Goal: Task Accomplishment & Management: Complete application form

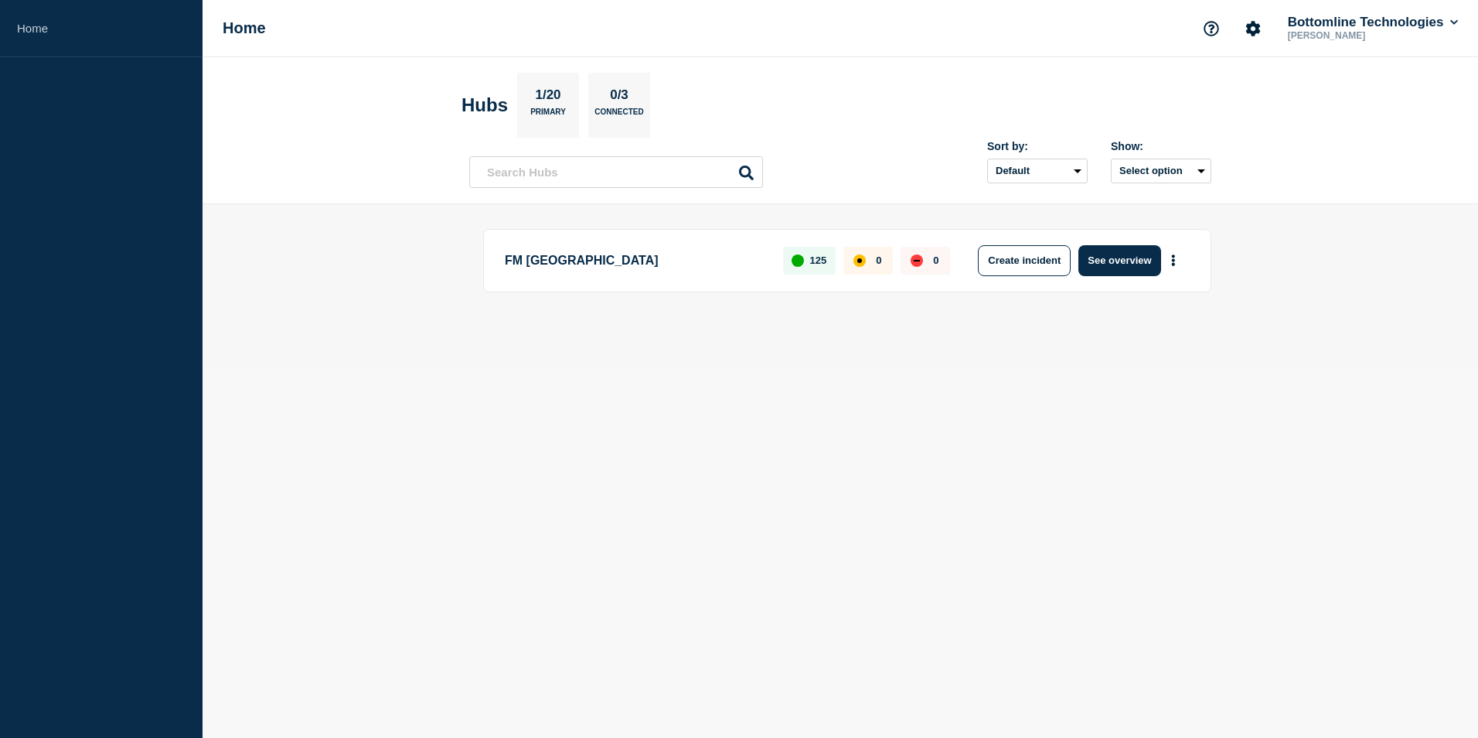
click at [1127, 254] on button "See overview" at bounding box center [1120, 260] width 82 height 31
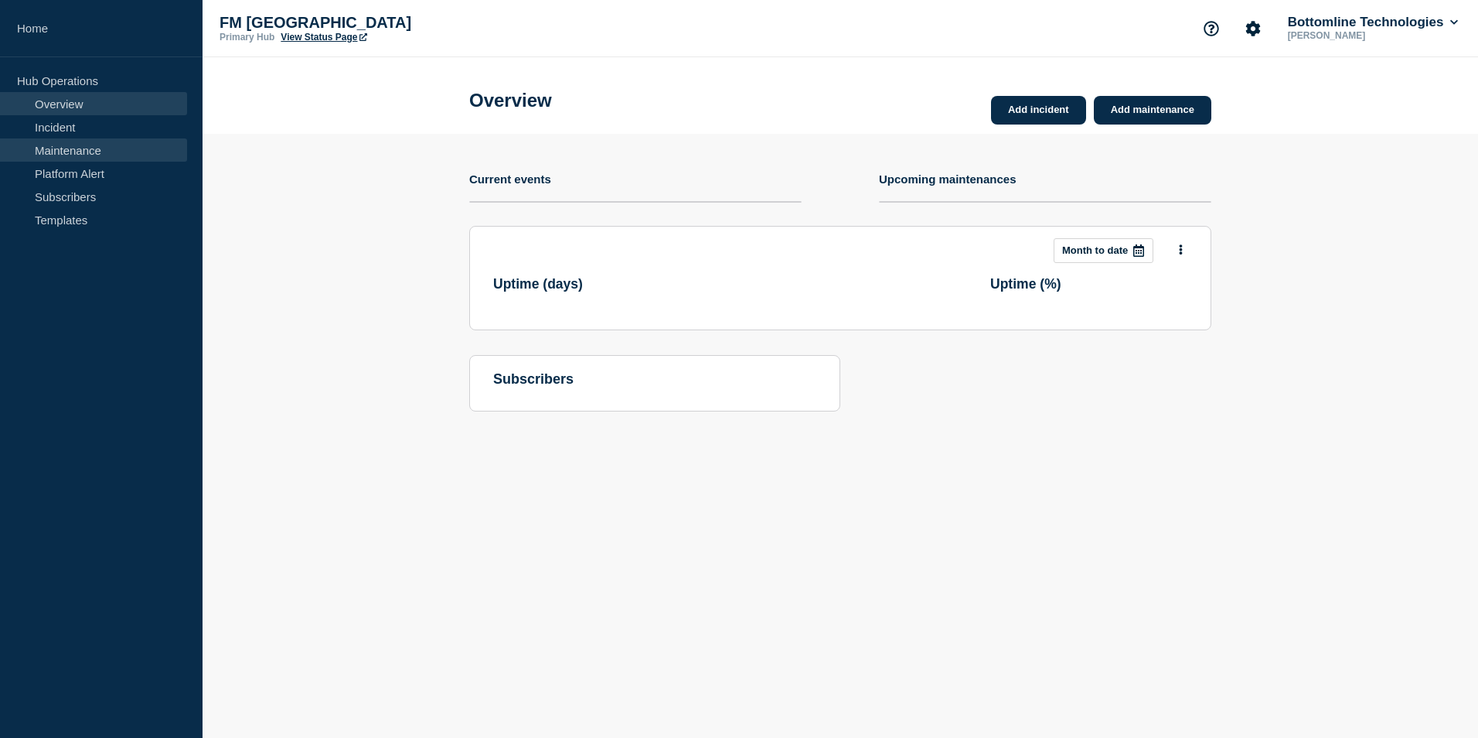
click at [107, 151] on link "Maintenance" at bounding box center [93, 149] width 187 height 23
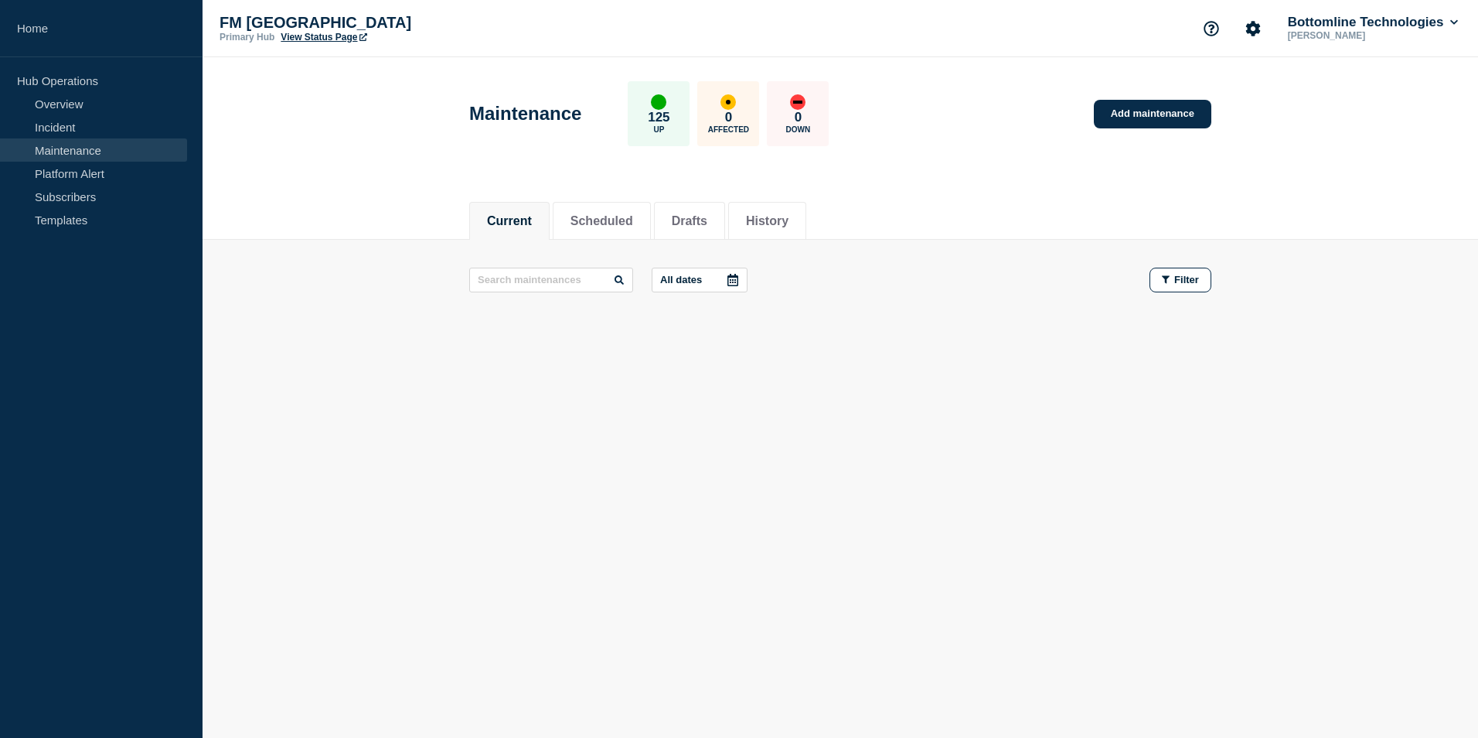
click at [823, 448] on div "Current Scheduled Drafts History Current Scheduled Drafts History All dates Fil…" at bounding box center [841, 317] width 1276 height 263
drag, startPoint x: 1158, startPoint y: 116, endPoint x: 1144, endPoint y: 134, distance: 23.1
click at [1158, 116] on link "Add maintenance" at bounding box center [1153, 114] width 118 height 29
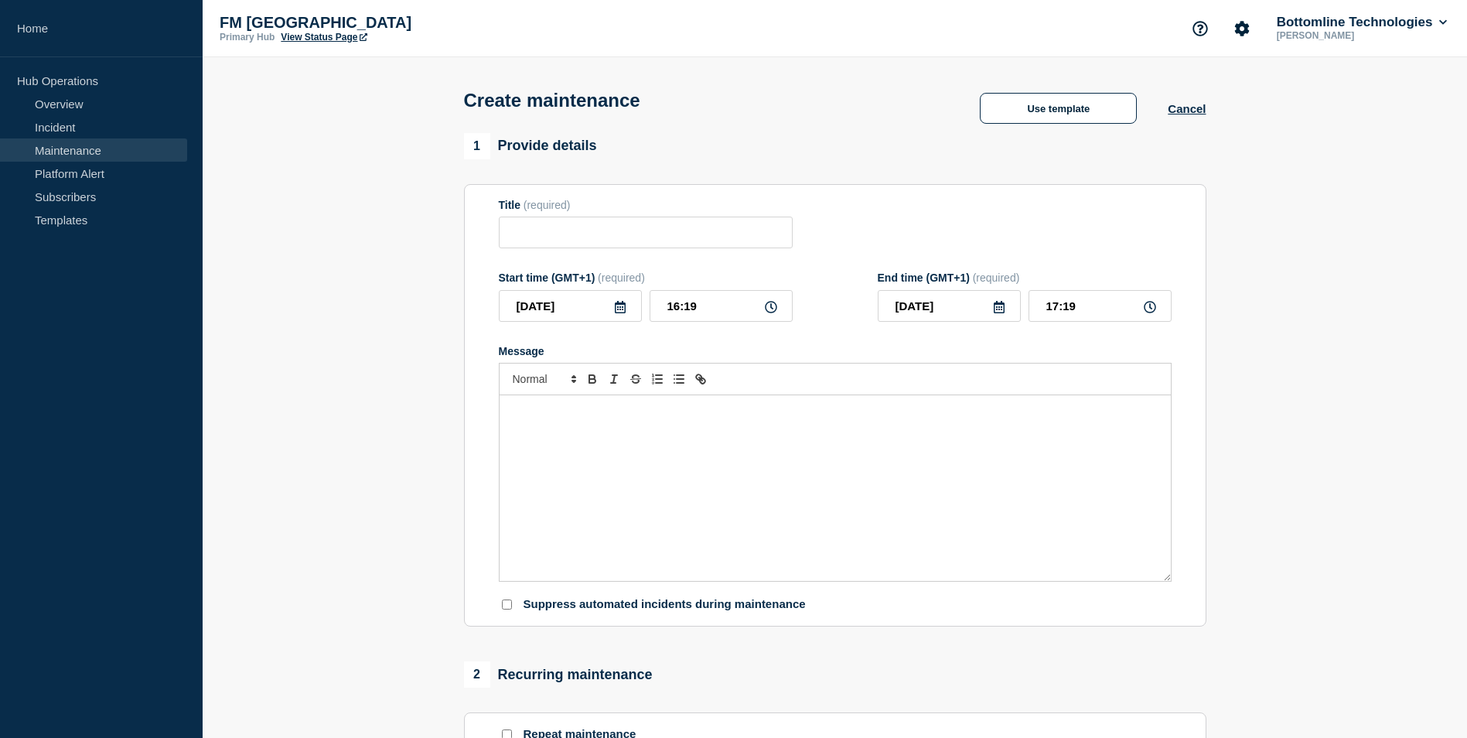
click at [731, 434] on div "Message" at bounding box center [834, 488] width 671 height 186
paste div "Message"
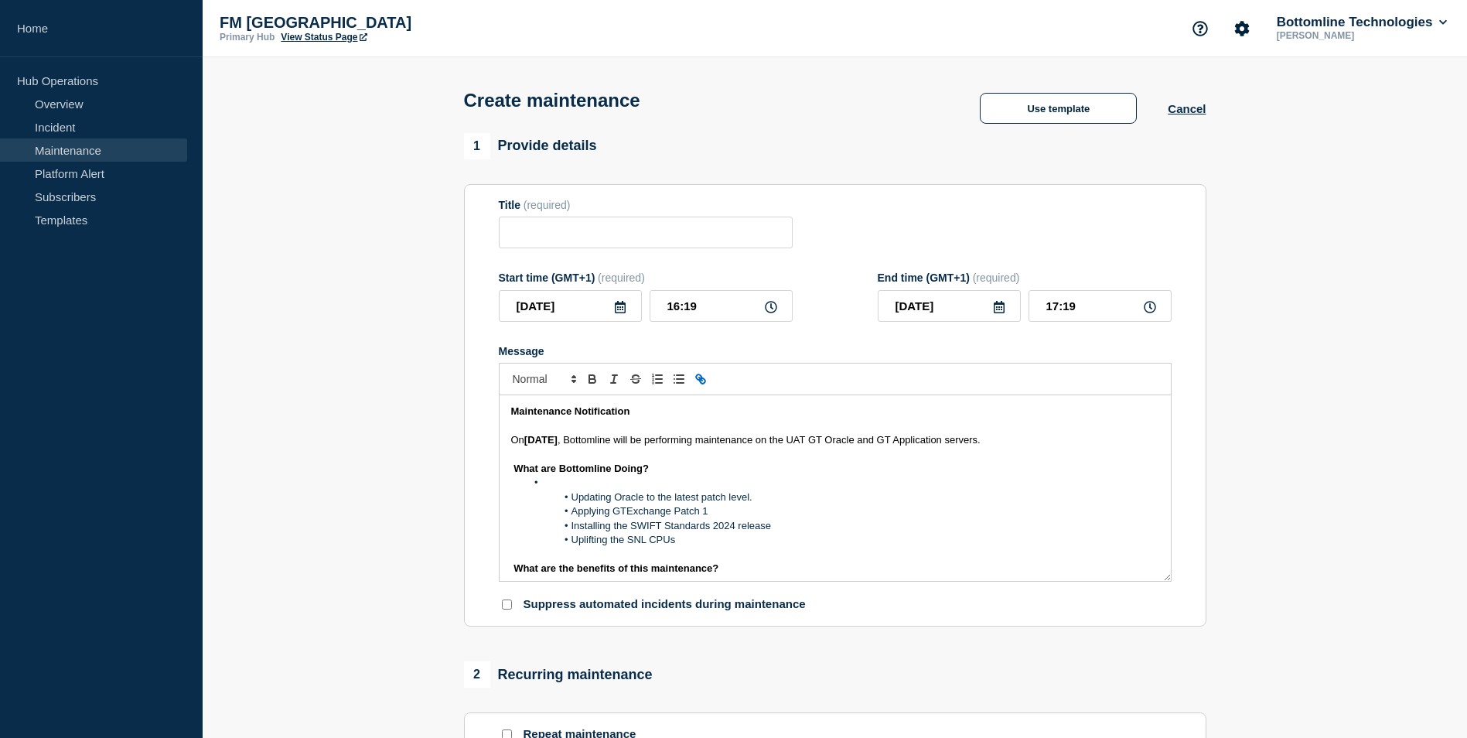
click at [506, 441] on div "Maintenance Notification On [DATE] , Bottomline will be performing maintenance …" at bounding box center [834, 488] width 671 height 186
click at [524, 442] on span "On" at bounding box center [517, 440] width 13 height 12
click at [608, 489] on li "Message" at bounding box center [842, 483] width 633 height 14
click at [1421, 308] on section "1 Provide details Title (required) Start time (GMT+1) (required) [DATE] 16:19 E…" at bounding box center [835, 669] width 1264 height 1073
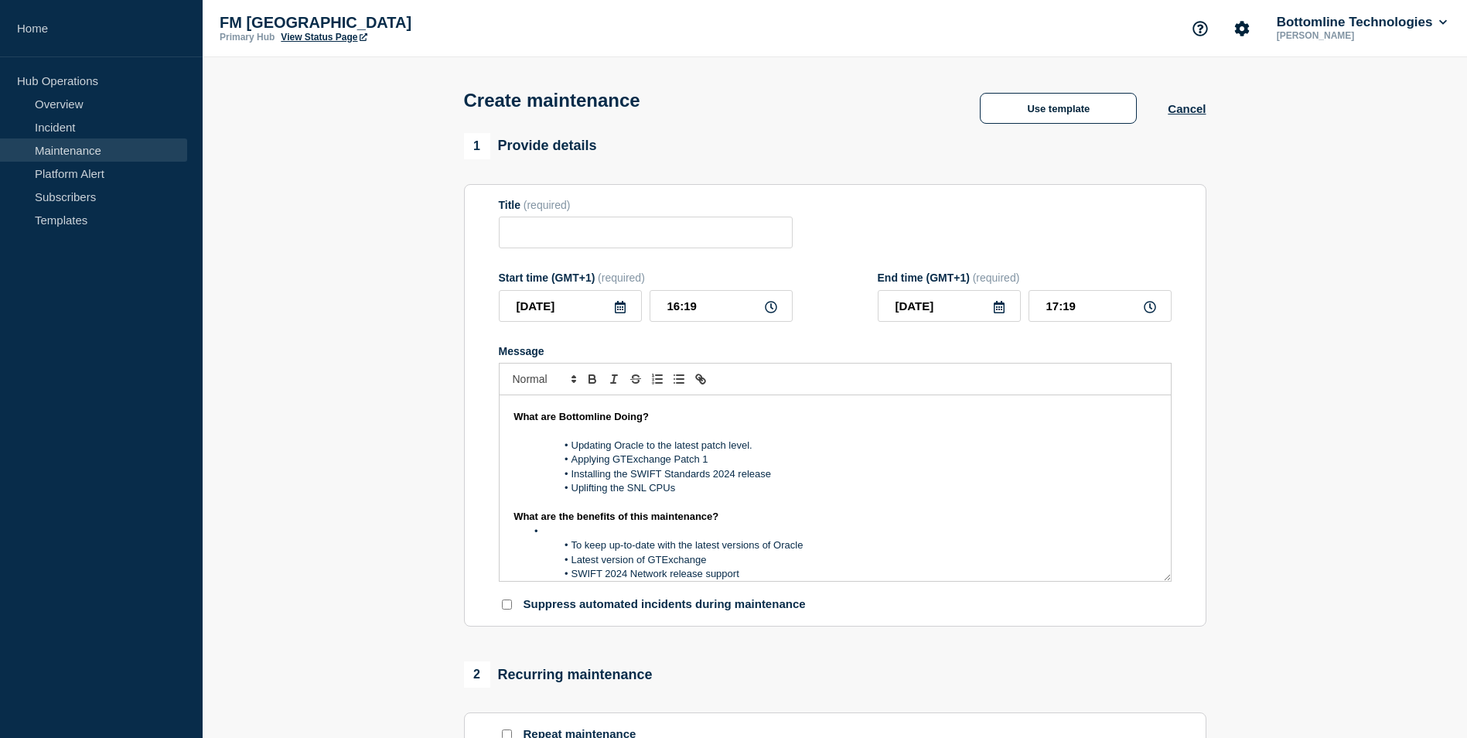
scroll to position [77, 0]
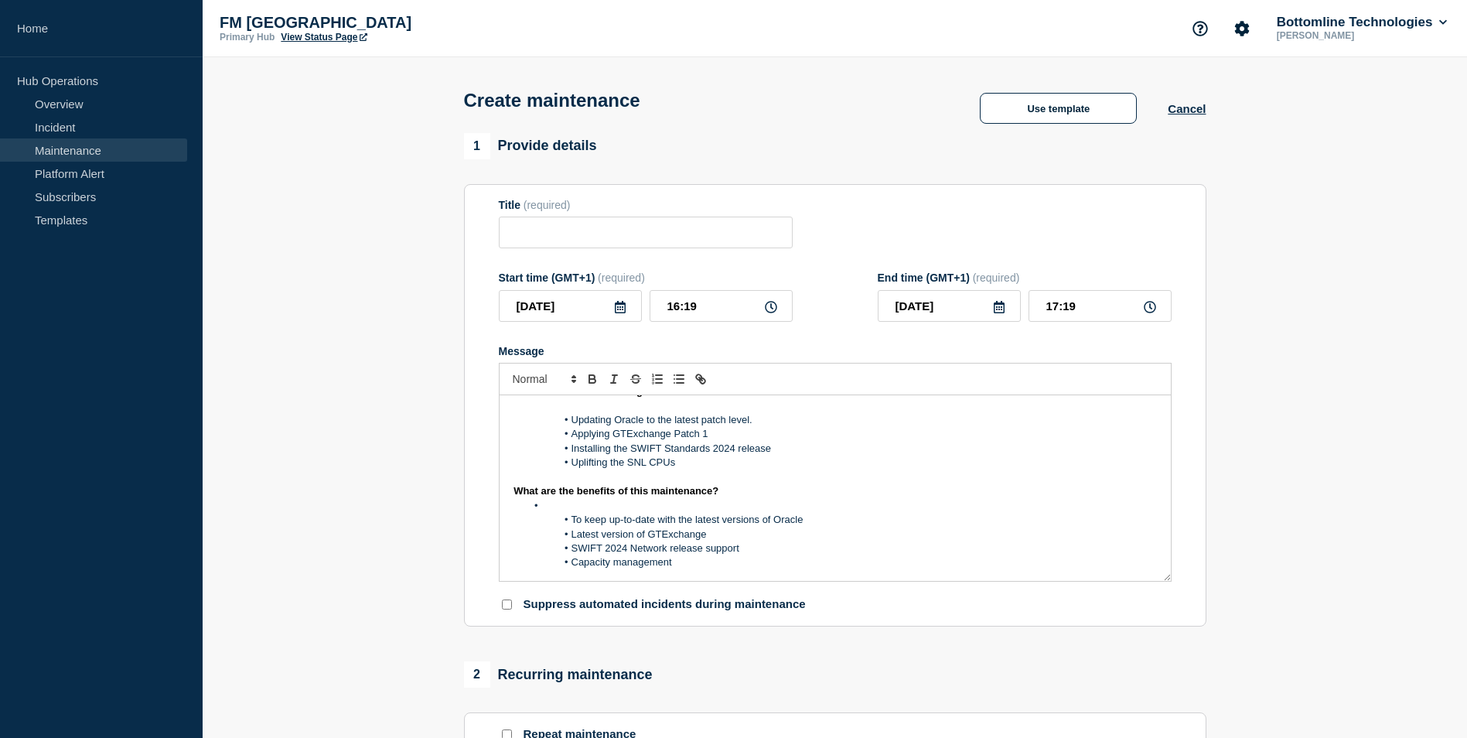
click at [741, 427] on li "Updating Oracle to the latest patch level." at bounding box center [842, 420] width 633 height 14
click at [713, 436] on li "Applying GTExchange Patch 1" at bounding box center [842, 434] width 633 height 14
drag, startPoint x: 734, startPoint y: 452, endPoint x: 774, endPoint y: 507, distance: 68.7
click at [734, 453] on li "Installing the SWIFT Standards 2024 release" at bounding box center [842, 448] width 633 height 14
click at [631, 465] on li "Uplifting the SNL CPUs" at bounding box center [842, 462] width 633 height 14
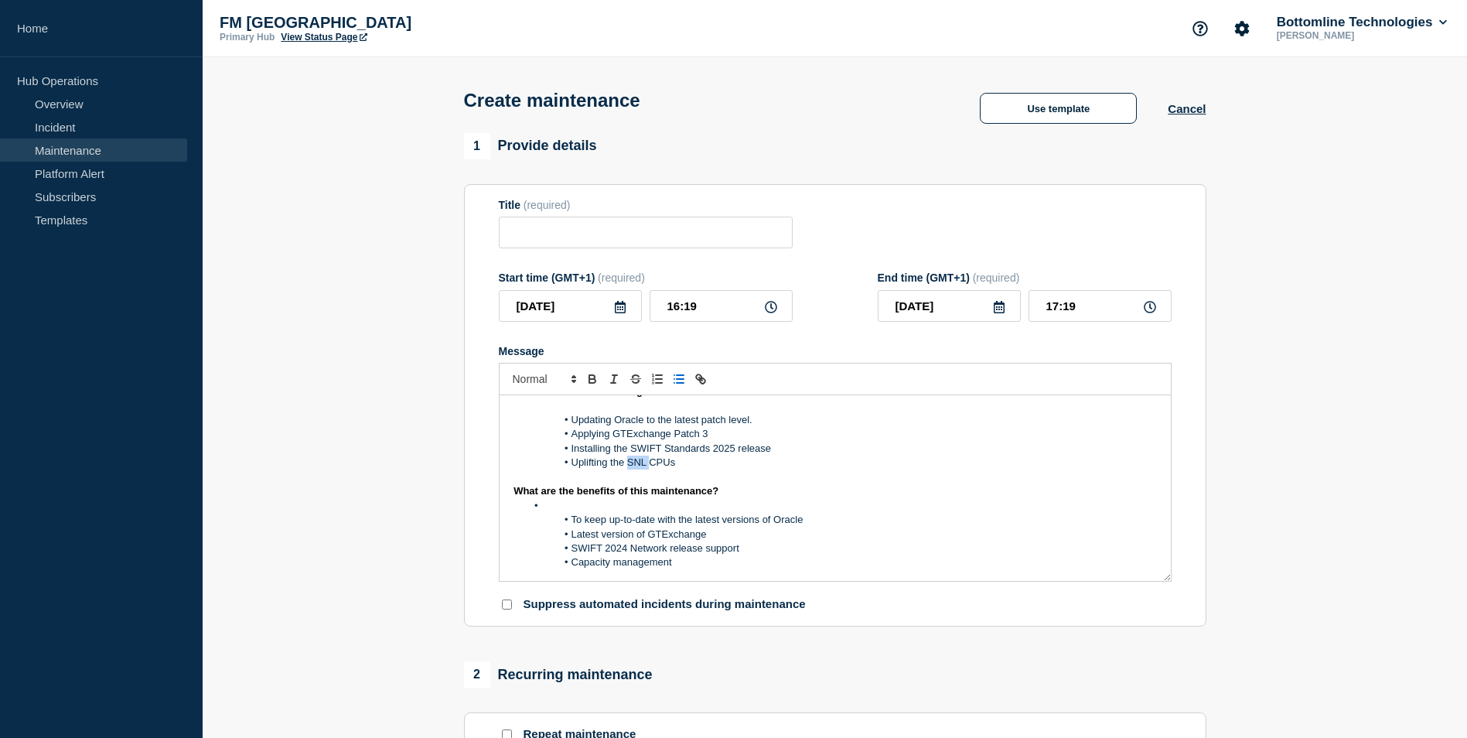
click at [631, 465] on li "Uplifting the SNL CPUs" at bounding box center [842, 462] width 633 height 14
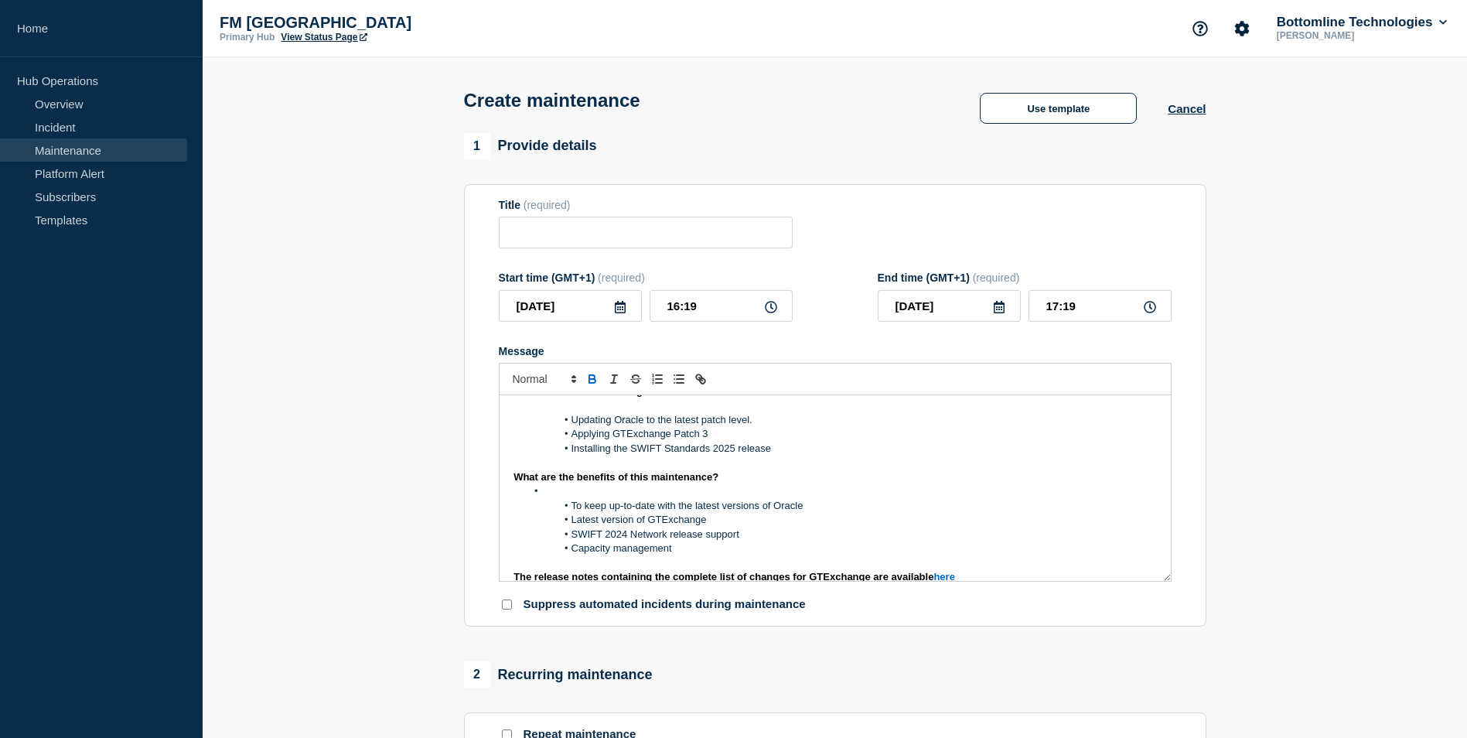
click at [615, 489] on li "Message" at bounding box center [842, 491] width 633 height 14
click at [626, 534] on li "SWIFT 2024 Network release support" at bounding box center [842, 534] width 633 height 14
click at [639, 550] on li "Capacity management" at bounding box center [842, 548] width 633 height 14
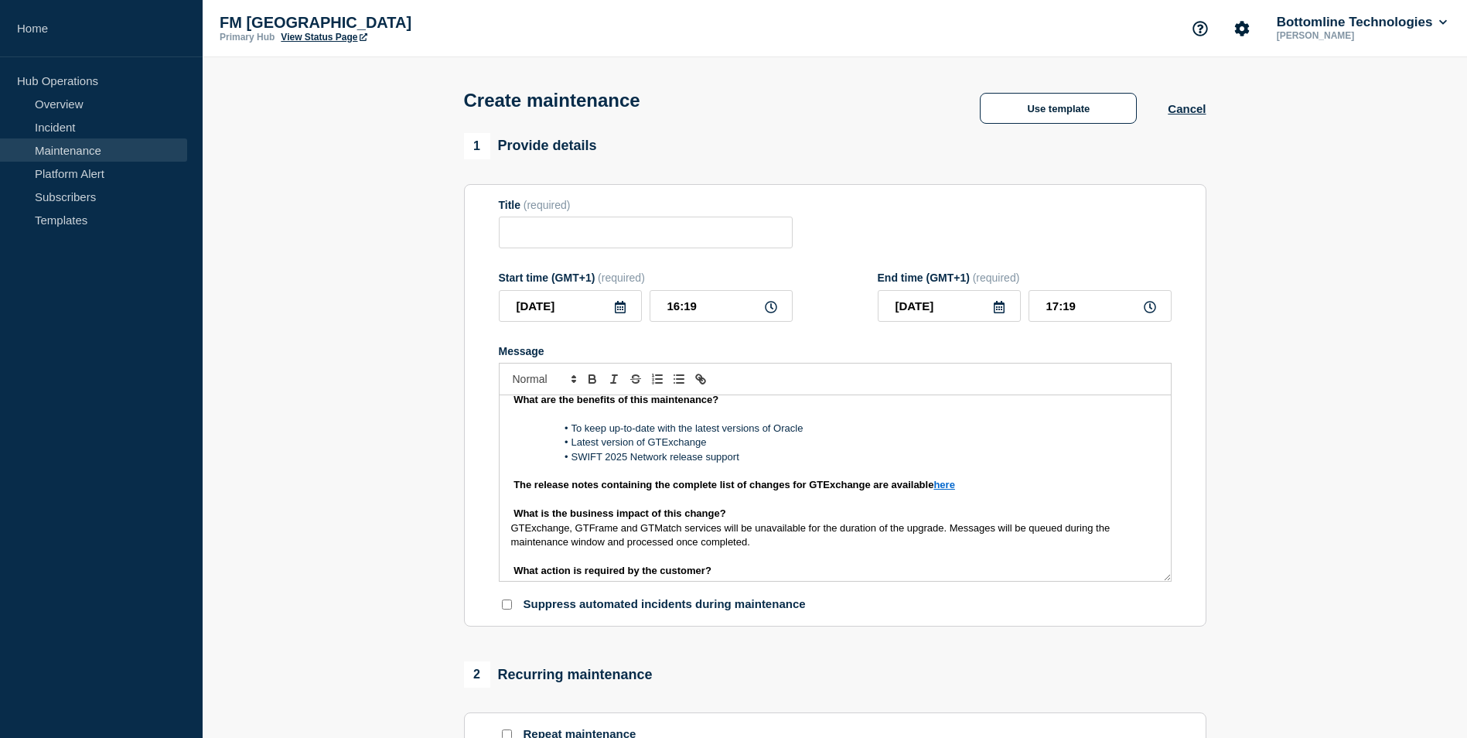
scroll to position [0, 0]
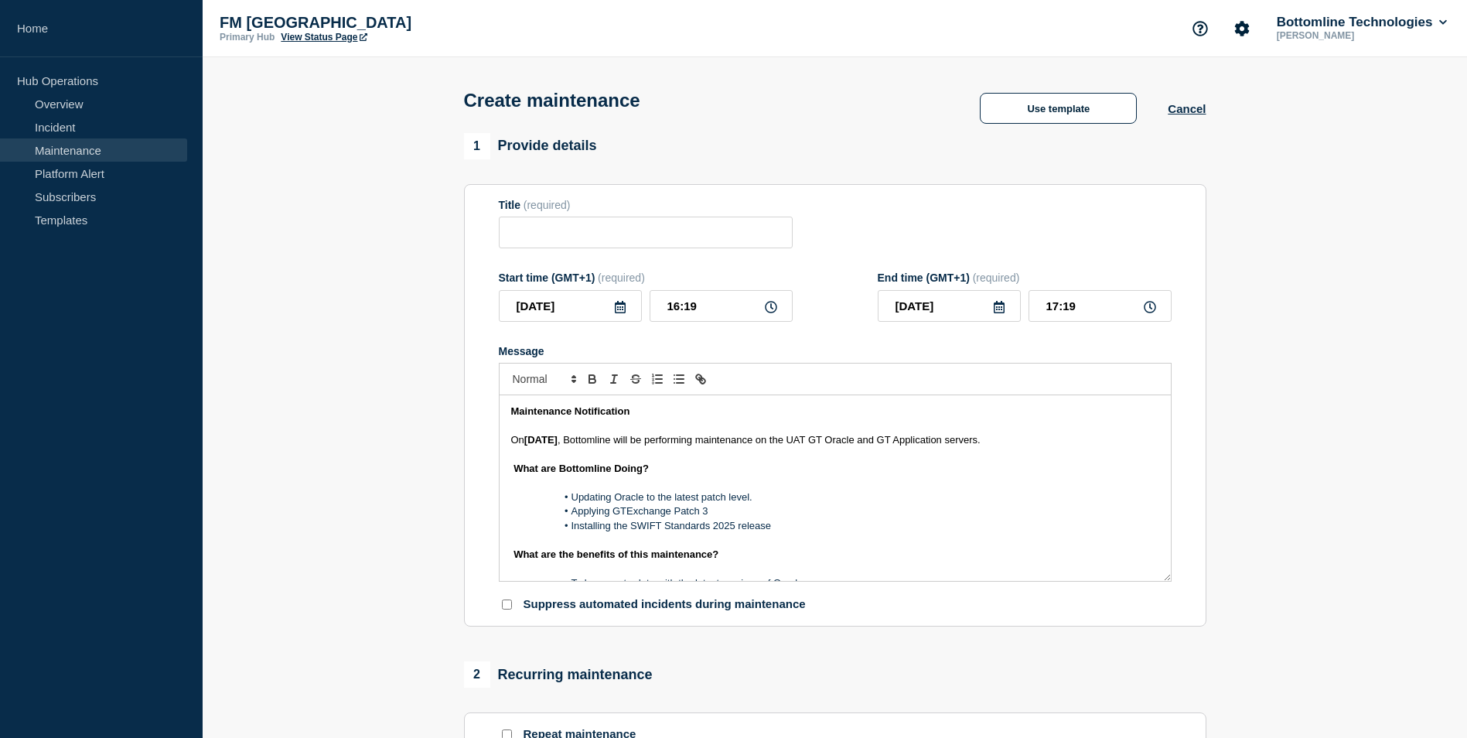
click at [503, 469] on div "Maintenance Notification On [DATE] , Bottomline will be performing maintenance …" at bounding box center [834, 488] width 671 height 186
click at [500, 556] on div "Maintenance Notification On [DATE] , Bottomline will be performing maintenance …" at bounding box center [834, 488] width 671 height 186
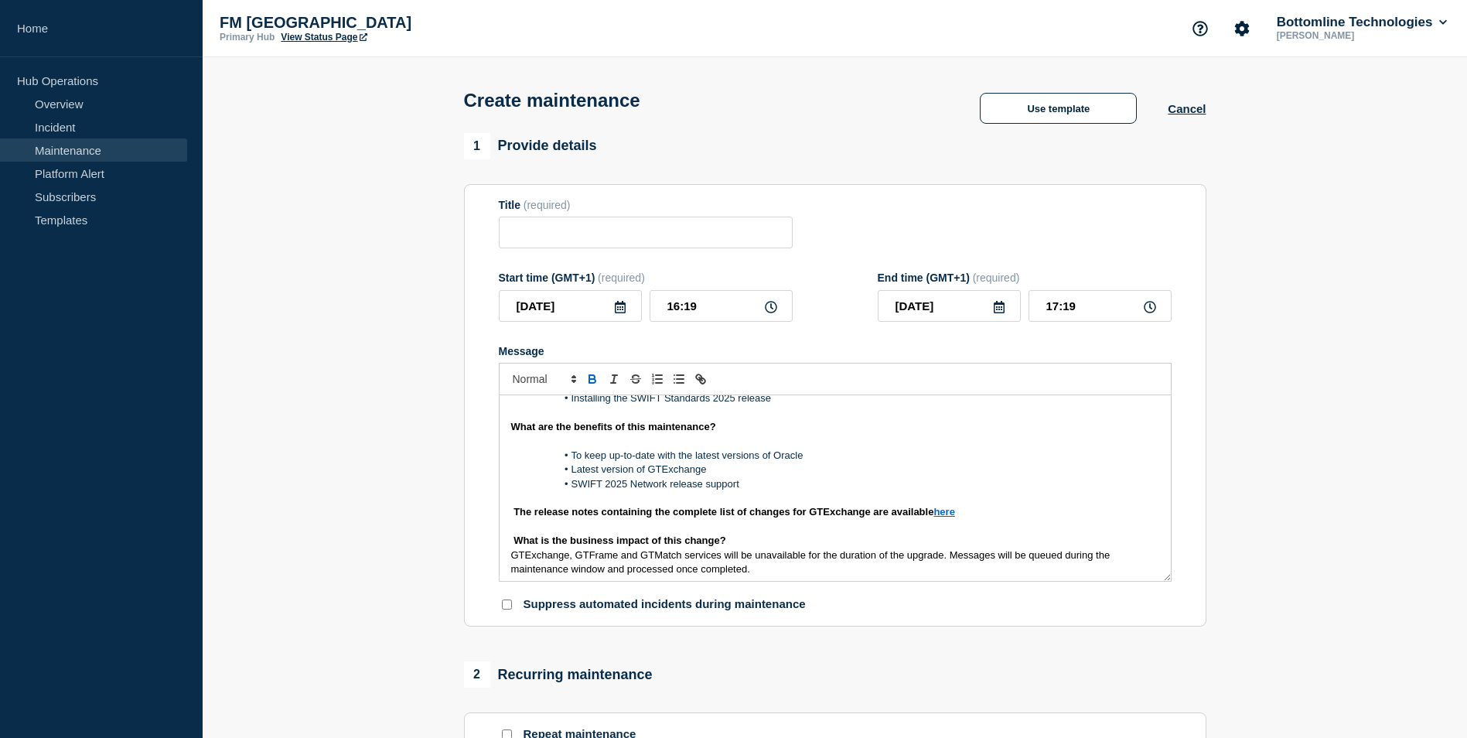
scroll to position [155, 0]
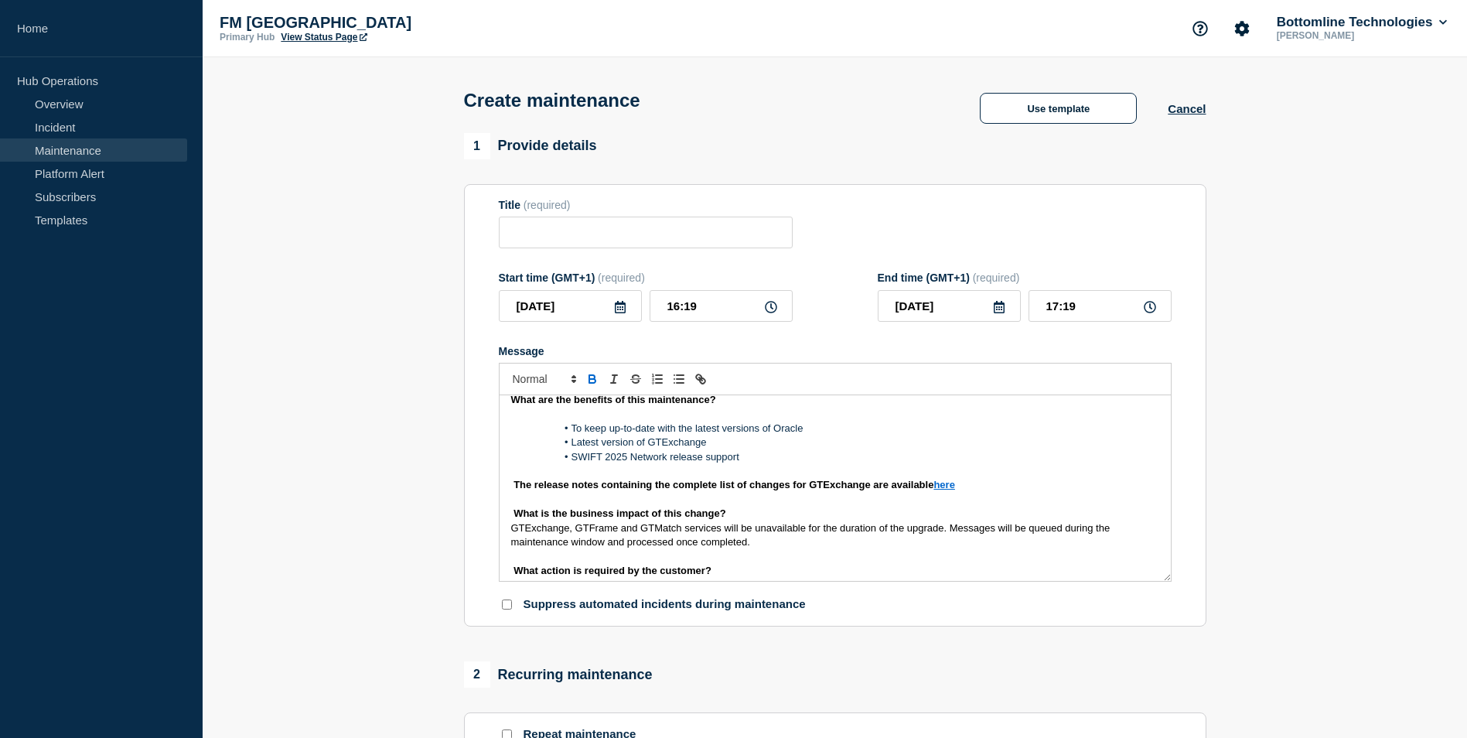
click at [500, 486] on div "Maintenance Notification On [DATE] , Bottomline will be performing maintenance …" at bounding box center [834, 488] width 671 height 186
click at [502, 515] on div "Maintenance Notification On [DATE] , Bottomline will be performing maintenance …" at bounding box center [834, 488] width 671 height 186
click at [504, 533] on div "Maintenance Notification On [DATE] , Bottomline will be performing maintenance …" at bounding box center [834, 488] width 671 height 186
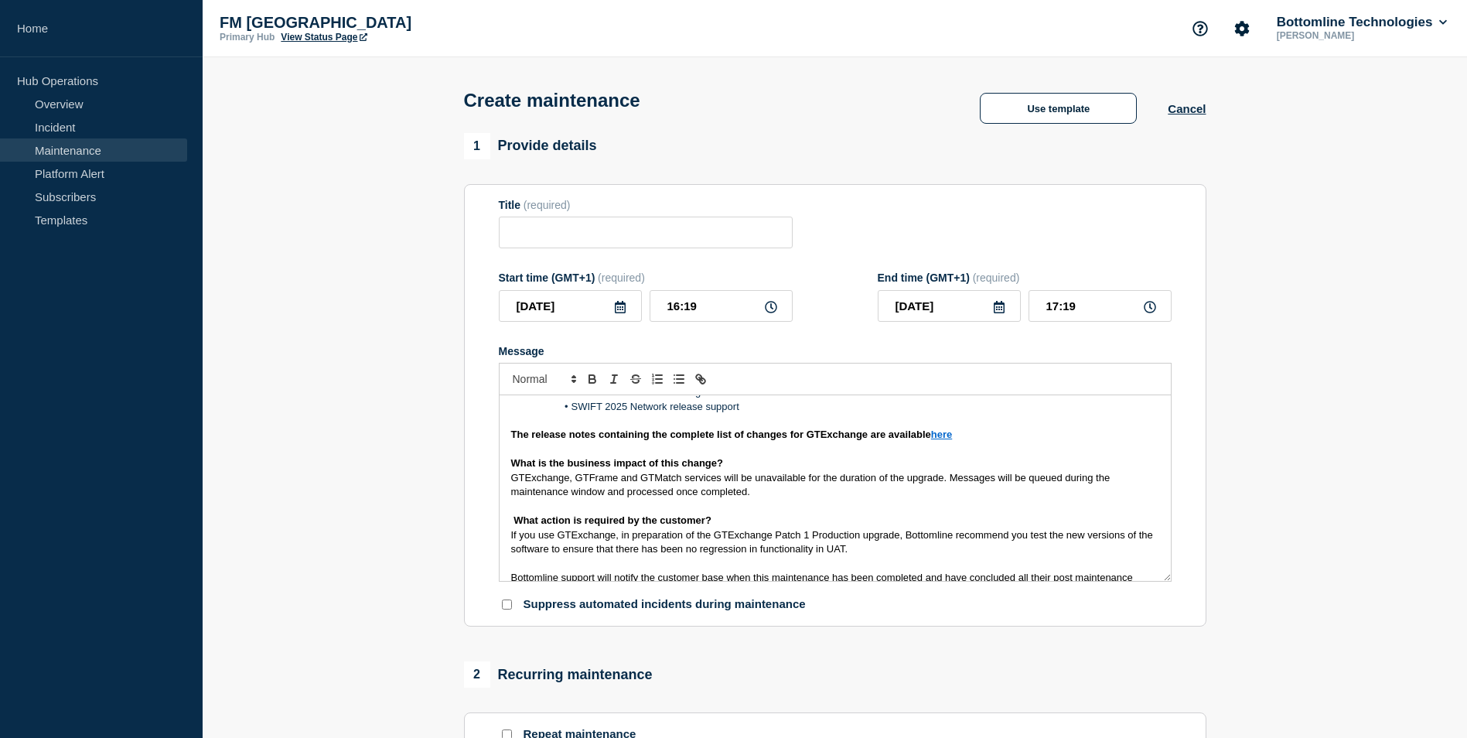
scroll to position [232, 0]
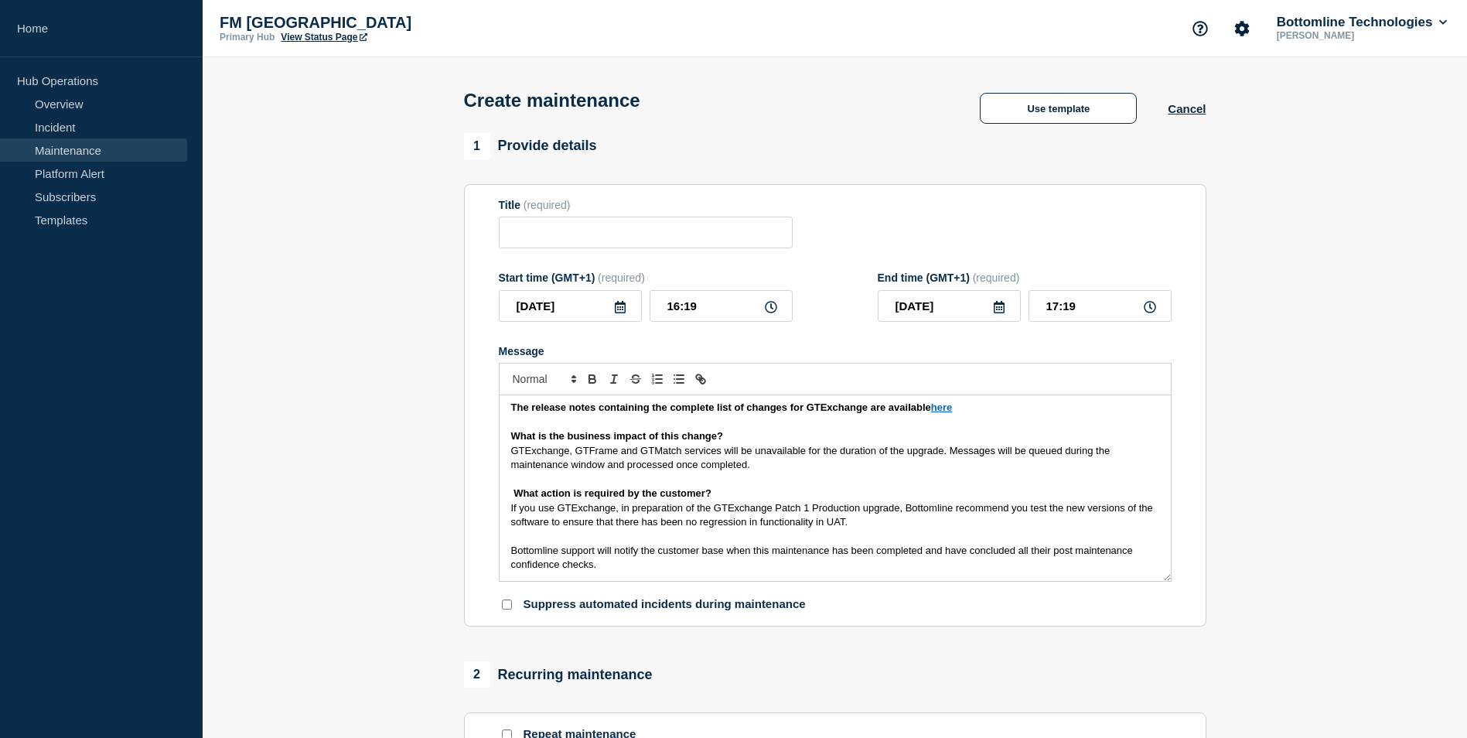
click at [500, 493] on div "Maintenance Notification On [DATE] , Bottomline will be performing maintenance …" at bounding box center [834, 488] width 671 height 186
click at [499, 510] on div "Maintenance Notification On [DATE] , Bottomline will be performing maintenance …" at bounding box center [834, 488] width 671 height 186
click at [502, 551] on div "Maintenance Notification On [DATE] , Bottomline will be performing maintenance …" at bounding box center [834, 488] width 671 height 186
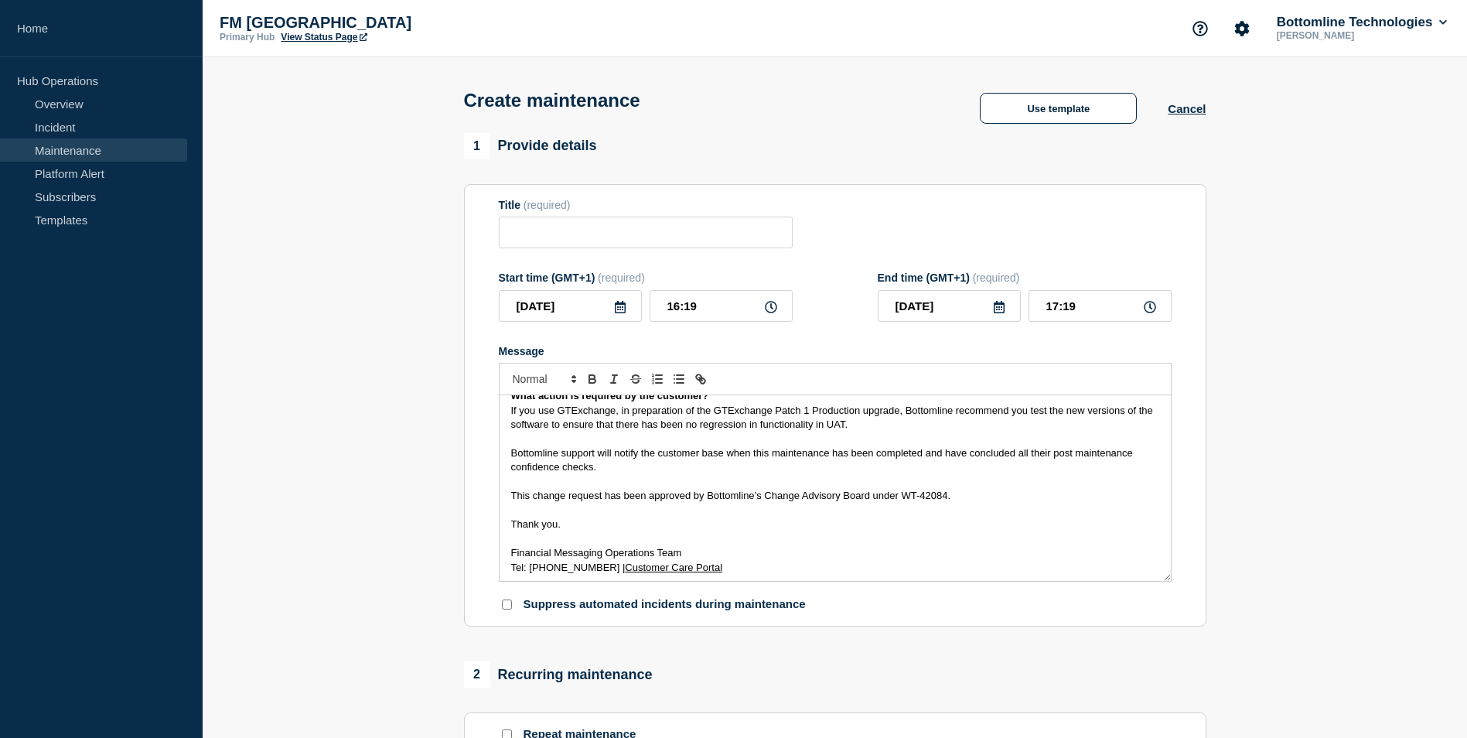
scroll to position [332, 0]
click at [502, 494] on div "Maintenance Notification On [DATE] , Bottomline will be performing maintenance …" at bounding box center [834, 488] width 671 height 186
click at [503, 523] on div "Maintenance Notification On [DATE] , Bottomline will be performing maintenance …" at bounding box center [834, 488] width 671 height 186
click at [503, 551] on div "Maintenance Notification On [DATE] , Bottomline will be performing maintenance …" at bounding box center [834, 488] width 671 height 186
click at [503, 565] on div "Maintenance Notification On [DATE] , Bottomline will be performing maintenance …" at bounding box center [834, 488] width 671 height 186
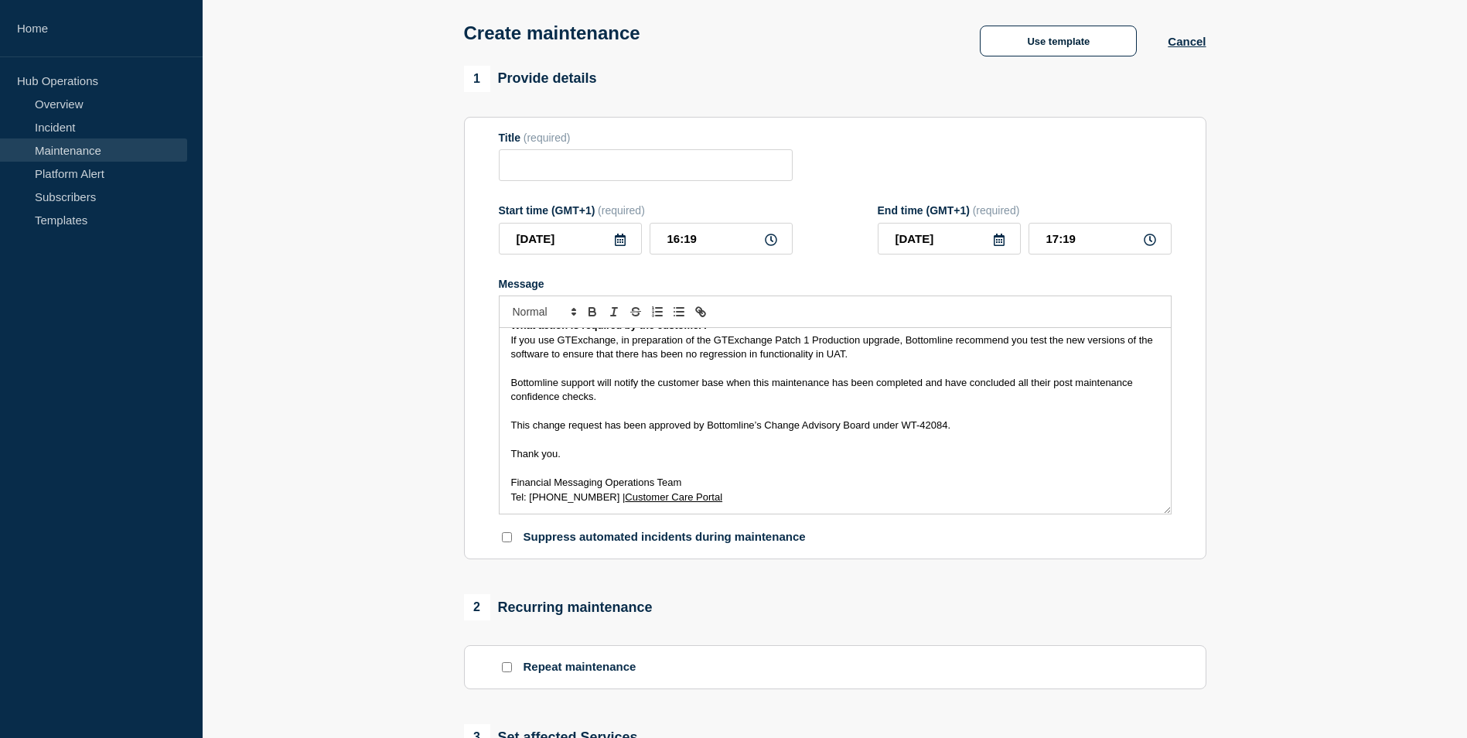
scroll to position [155, 0]
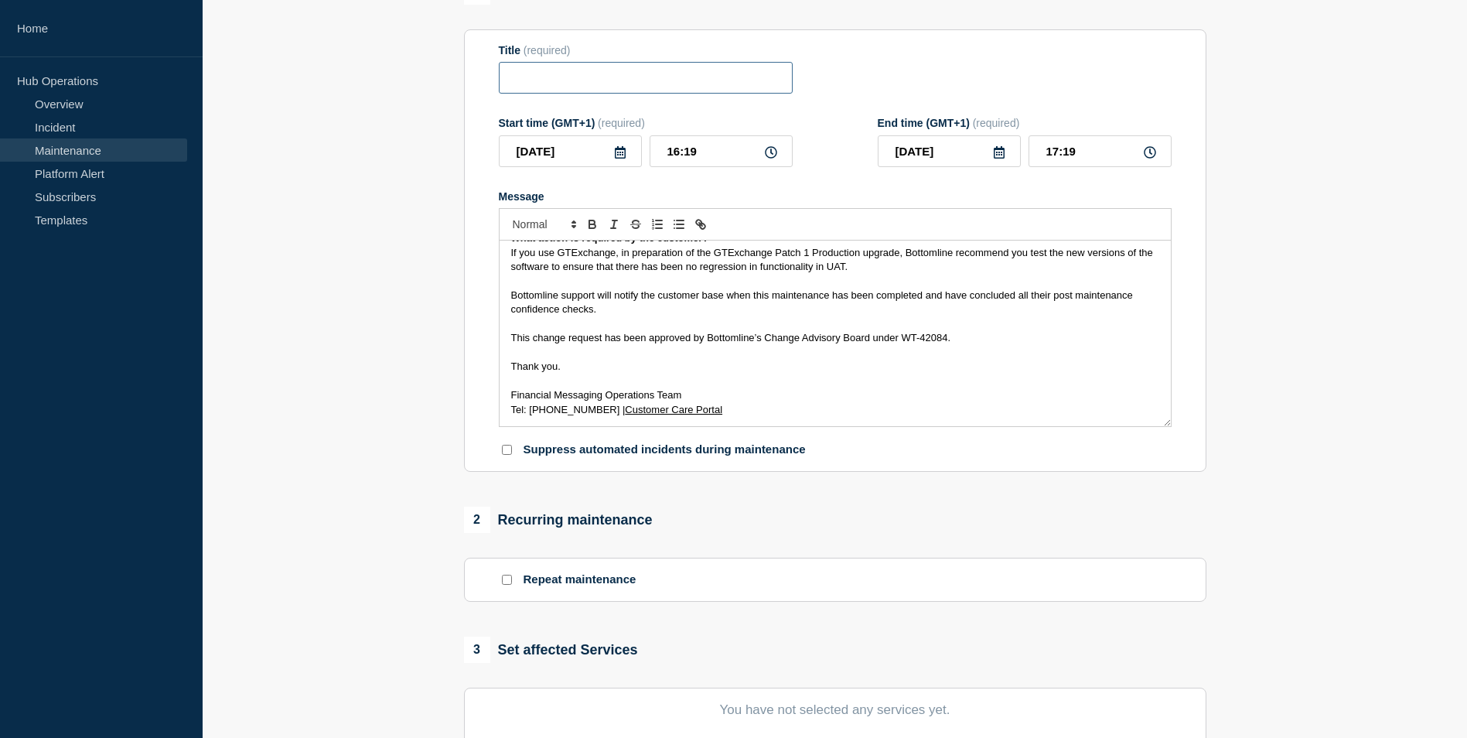
click at [694, 73] on input "Title" at bounding box center [646, 78] width 294 height 32
paste input "WT-57699"
drag, startPoint x: 946, startPoint y: 339, endPoint x: 904, endPoint y: 339, distance: 42.5
click at [904, 339] on span "This change request has been approved by Bottomline’s Change Advisory Board und…" at bounding box center [731, 338] width 440 height 12
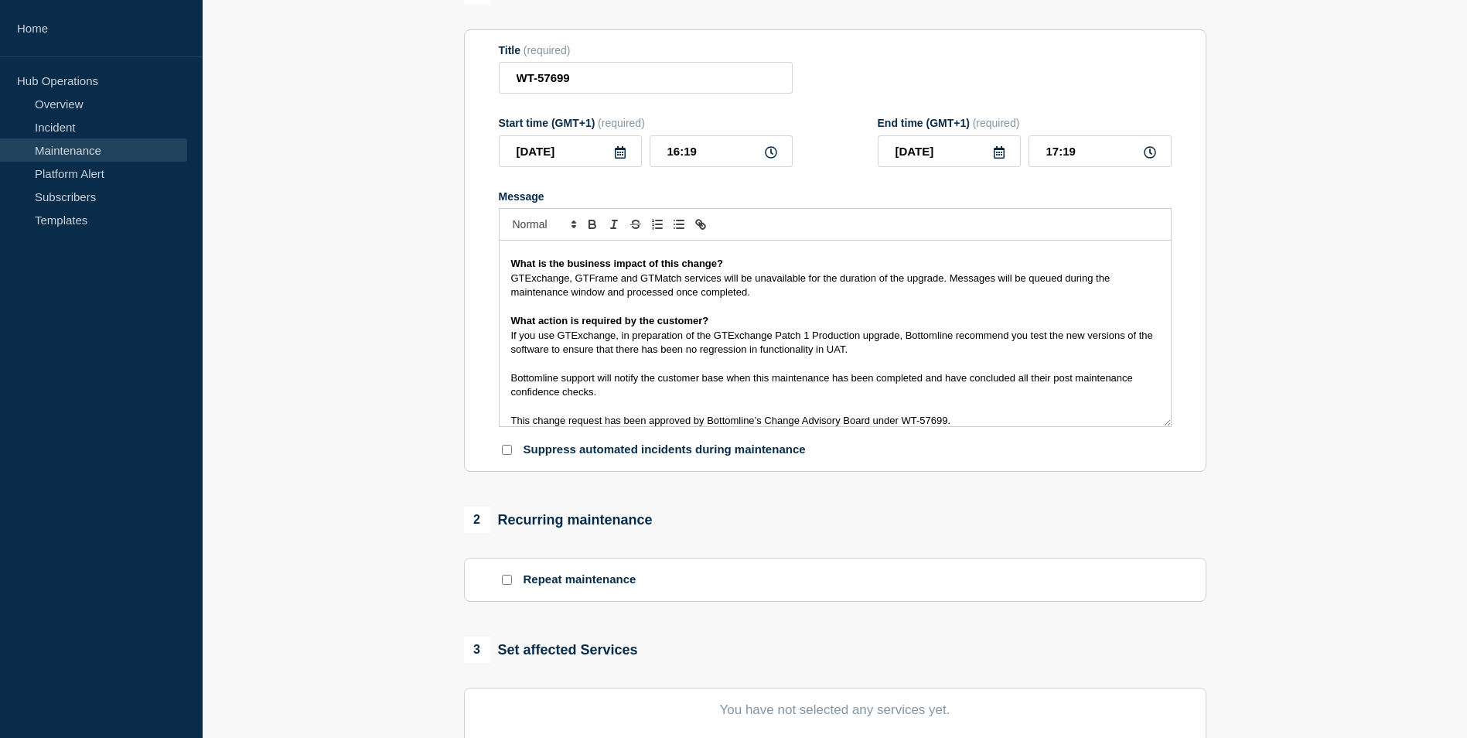
scroll to position [255, 0]
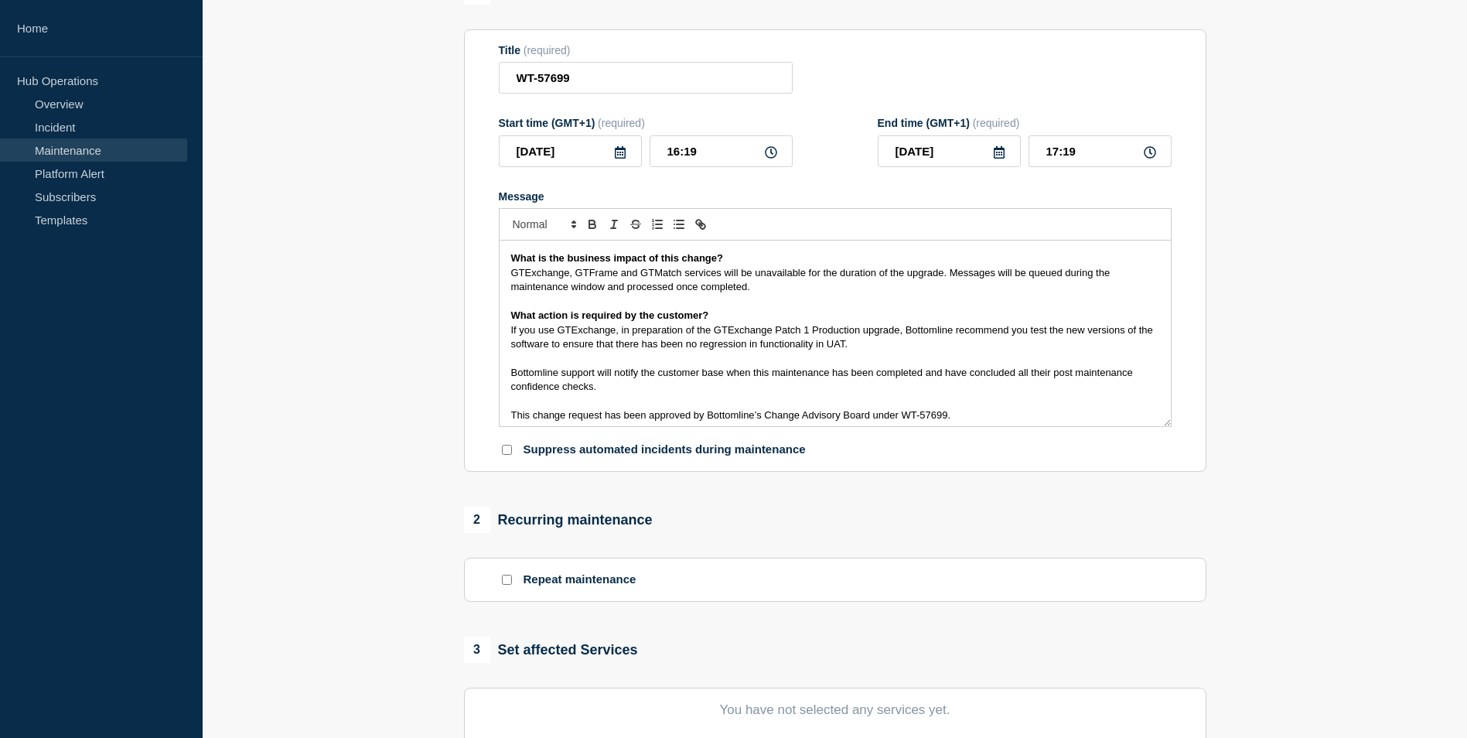
click at [806, 329] on span "If you use GTExchange, in preparation of the GTExchange Patch 1 Production upgr…" at bounding box center [833, 337] width 645 height 26
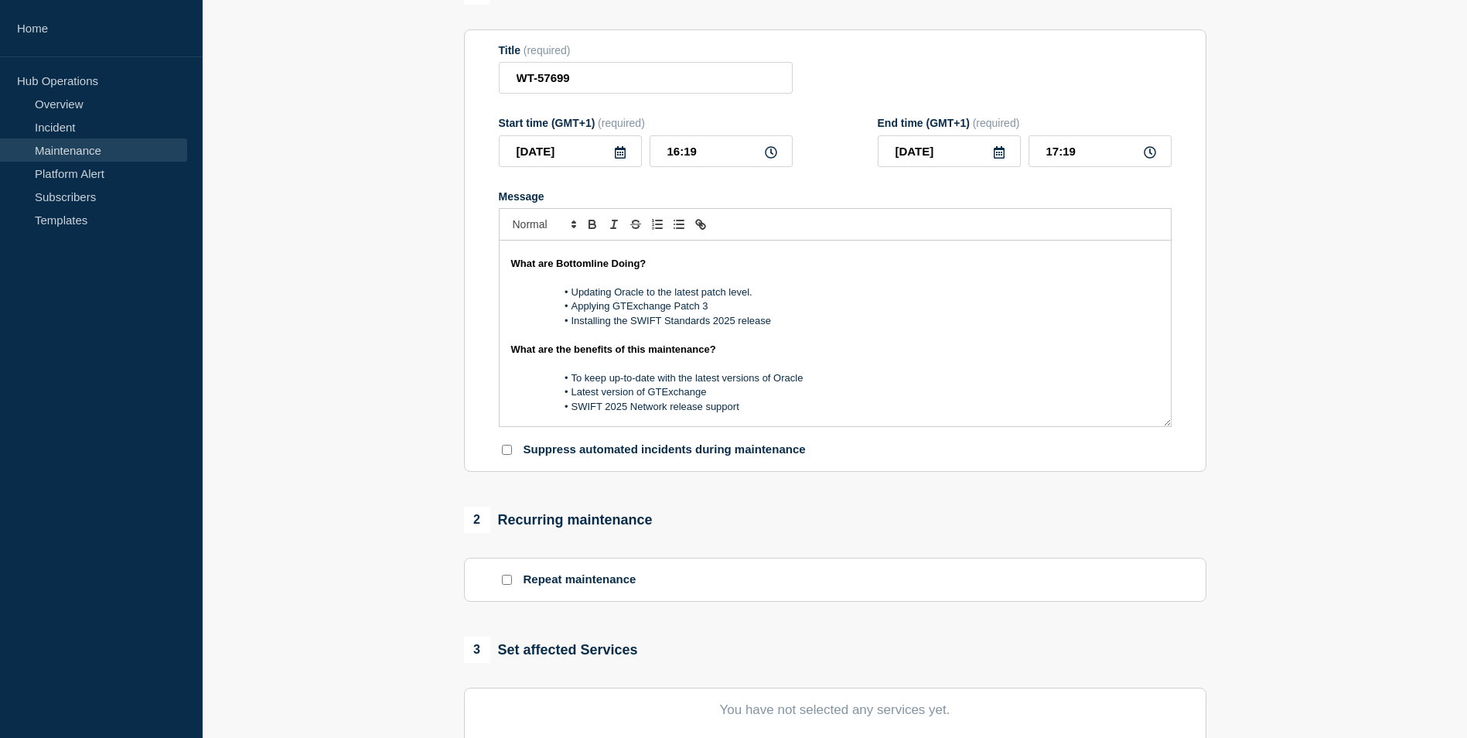
scroll to position [23, 0]
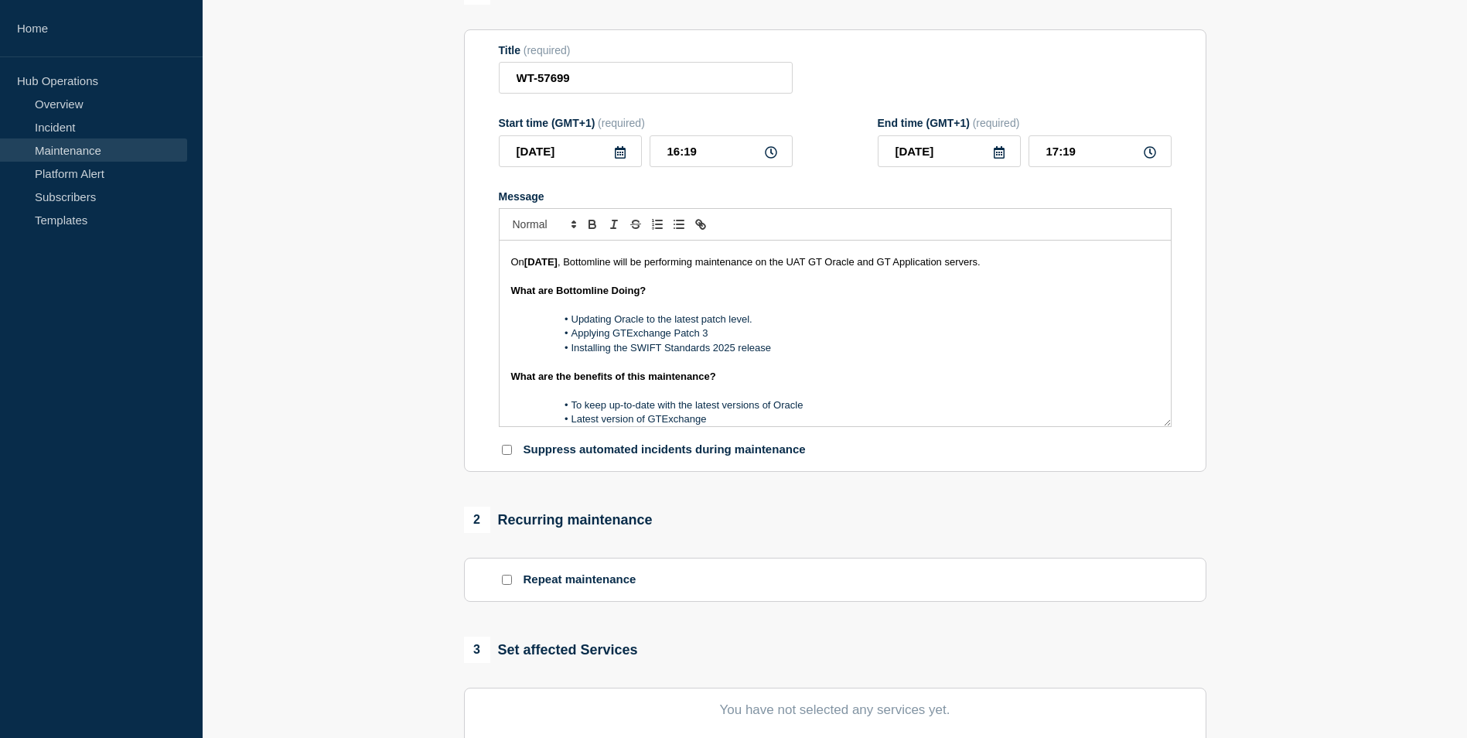
click at [855, 354] on li "Installing the SWIFT Standards 2025 release" at bounding box center [842, 348] width 633 height 14
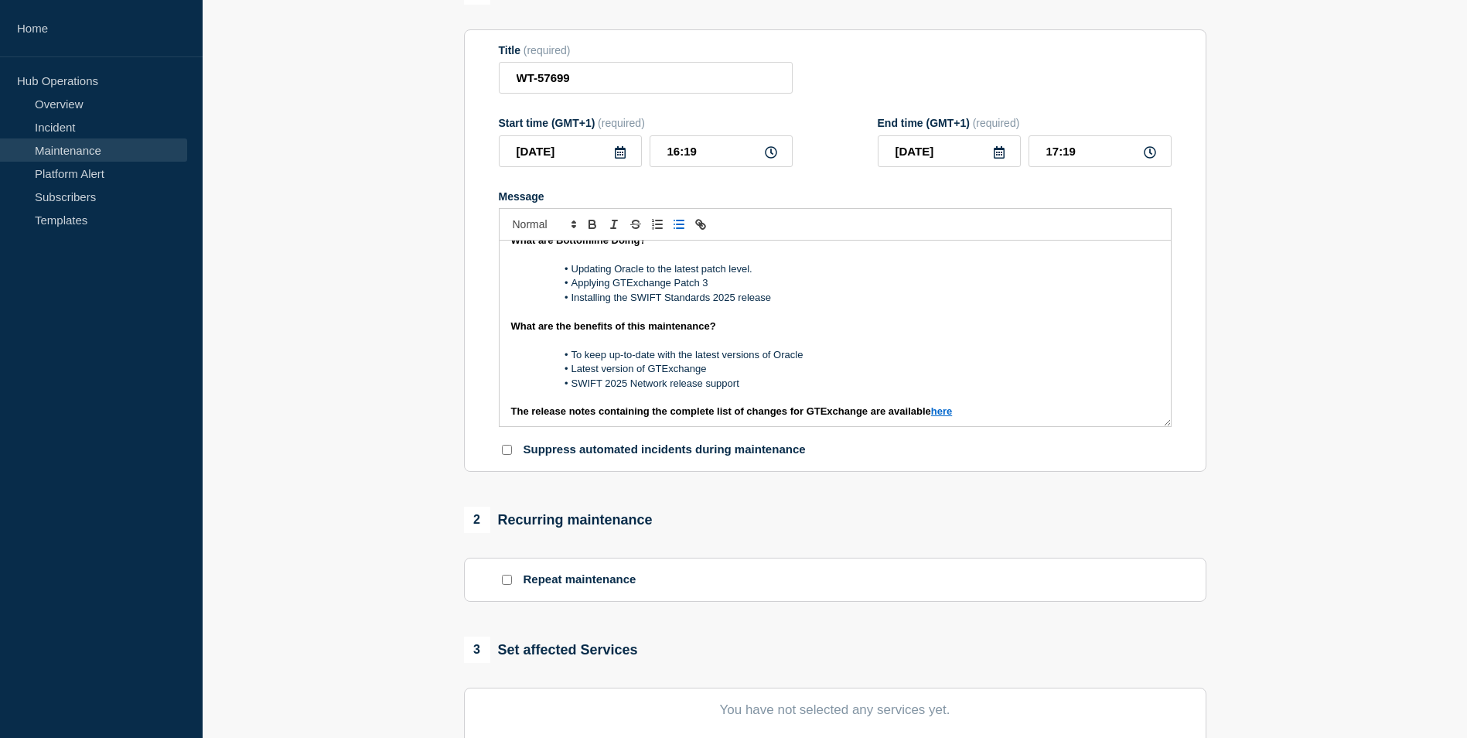
scroll to position [101, 0]
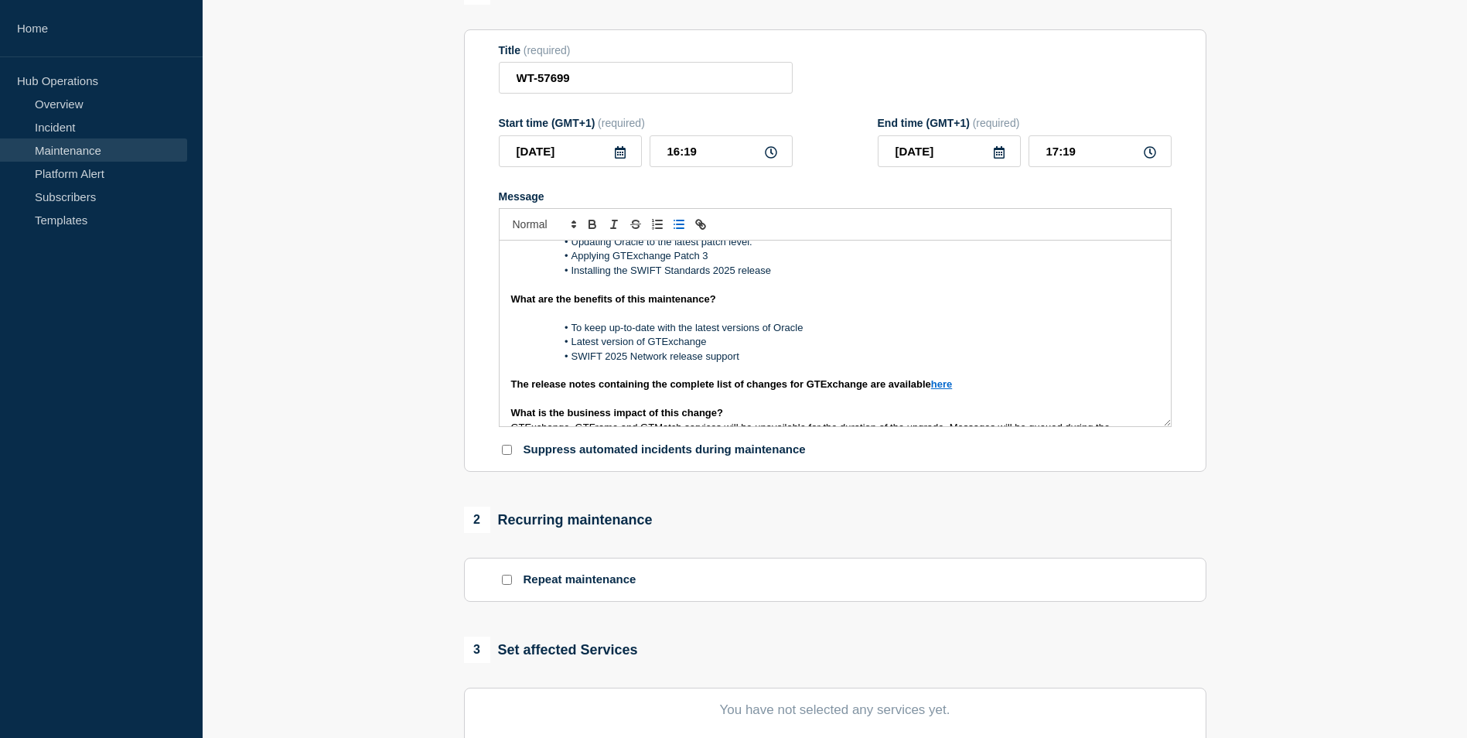
click at [786, 357] on li "SWIFT 2025 Network release support" at bounding box center [842, 356] width 633 height 14
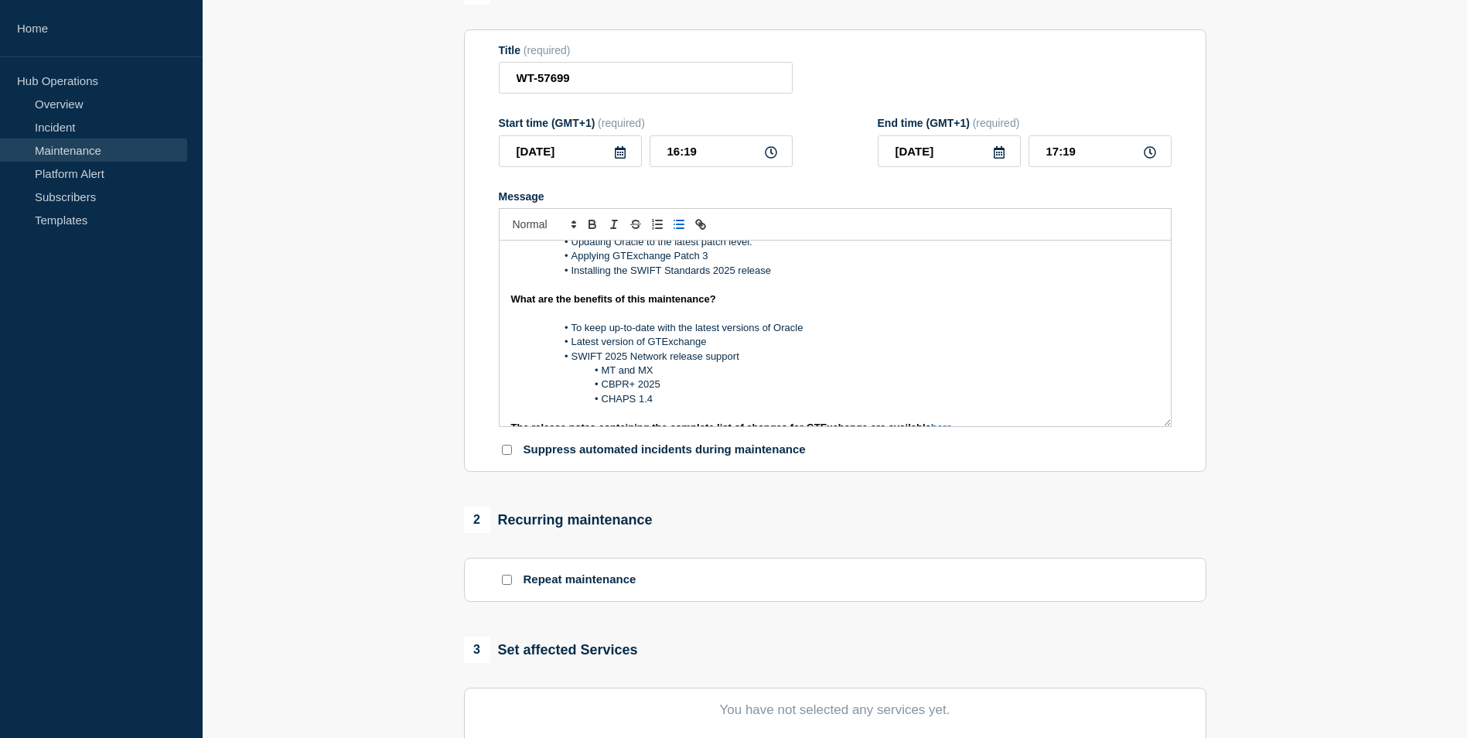
click at [571, 360] on li "SWIFT 2025 Network release support" at bounding box center [842, 356] width 633 height 14
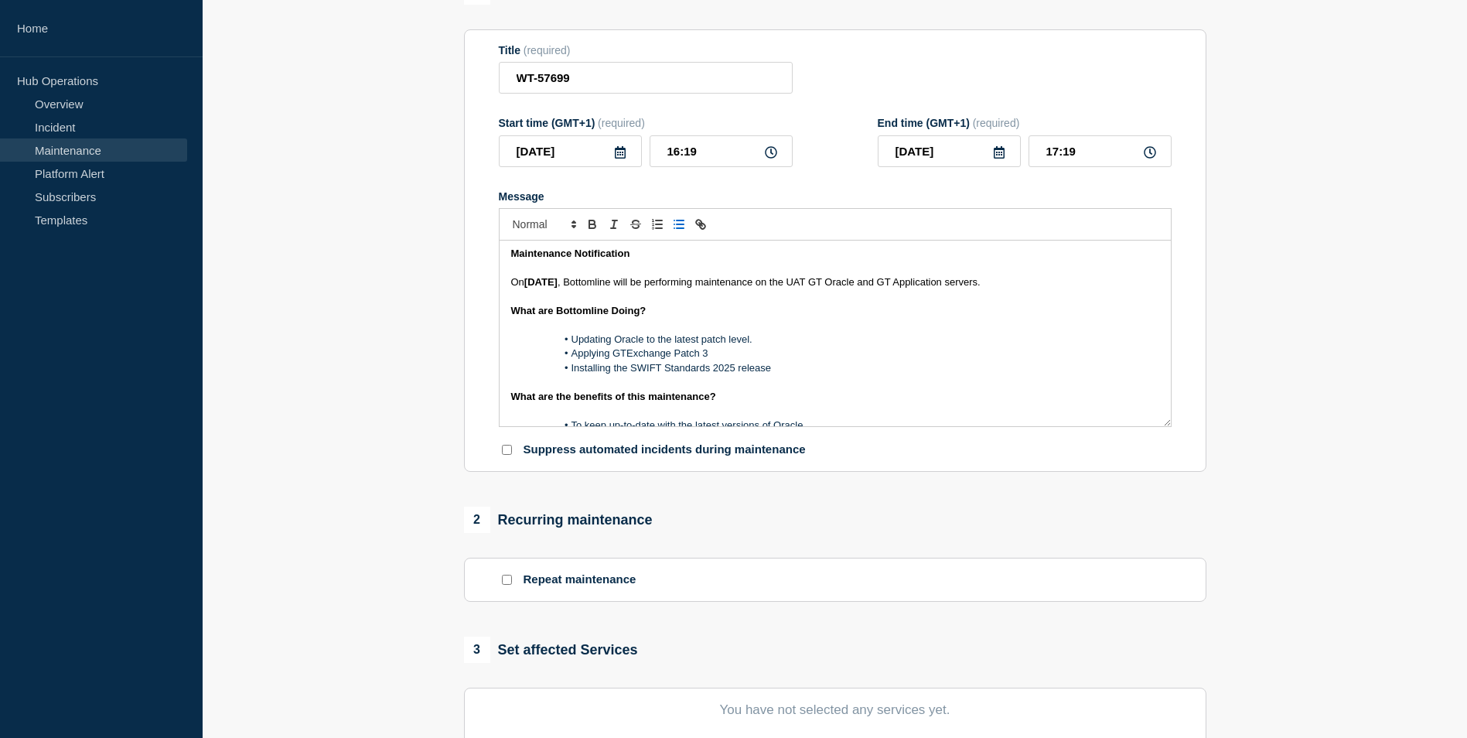
scroll to position [0, 0]
click at [666, 373] on li "Installing the SWIFT Standards 2025 release" at bounding box center [842, 371] width 633 height 14
click at [722, 373] on li "Installing the SWIFT & SEPA Standards 2025 release" at bounding box center [842, 371] width 633 height 14
click at [666, 375] on li "Installing the SWIFT & SEPA 2025 release" at bounding box center [842, 371] width 633 height 14
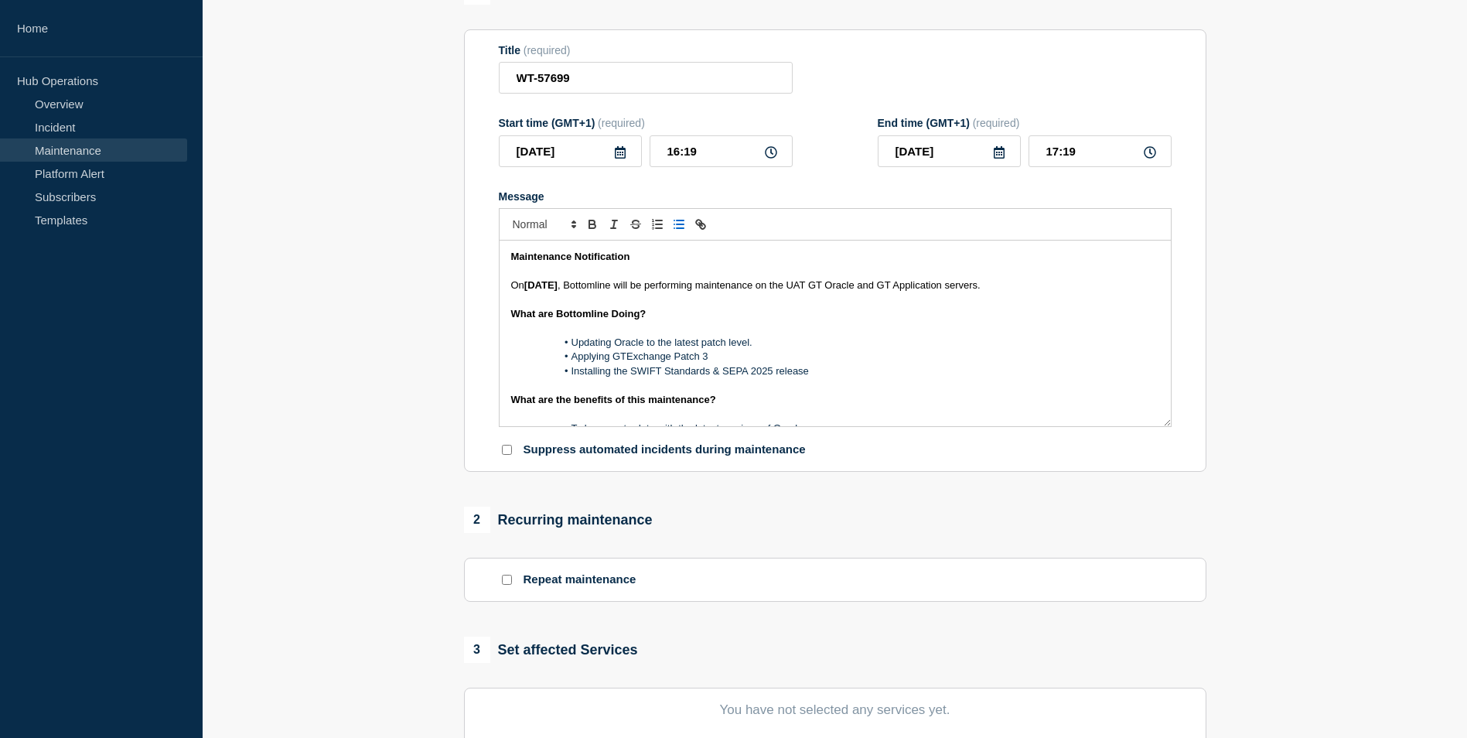
click at [830, 375] on li "Installing the SWIFT Standards & SEPA 2025 release" at bounding box center [842, 371] width 633 height 14
click at [905, 355] on li "Applying GTExchange Patch 3" at bounding box center [842, 356] width 633 height 14
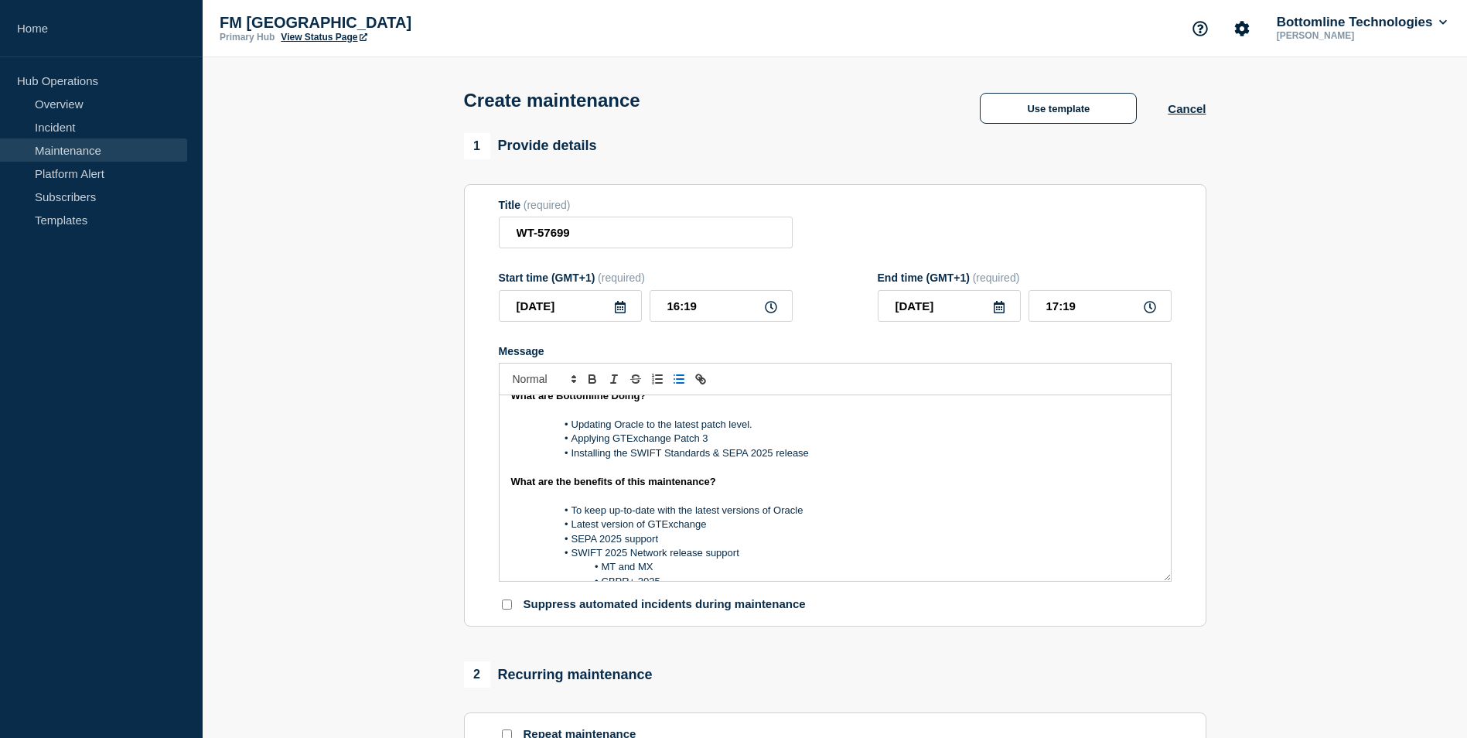
scroll to position [155, 0]
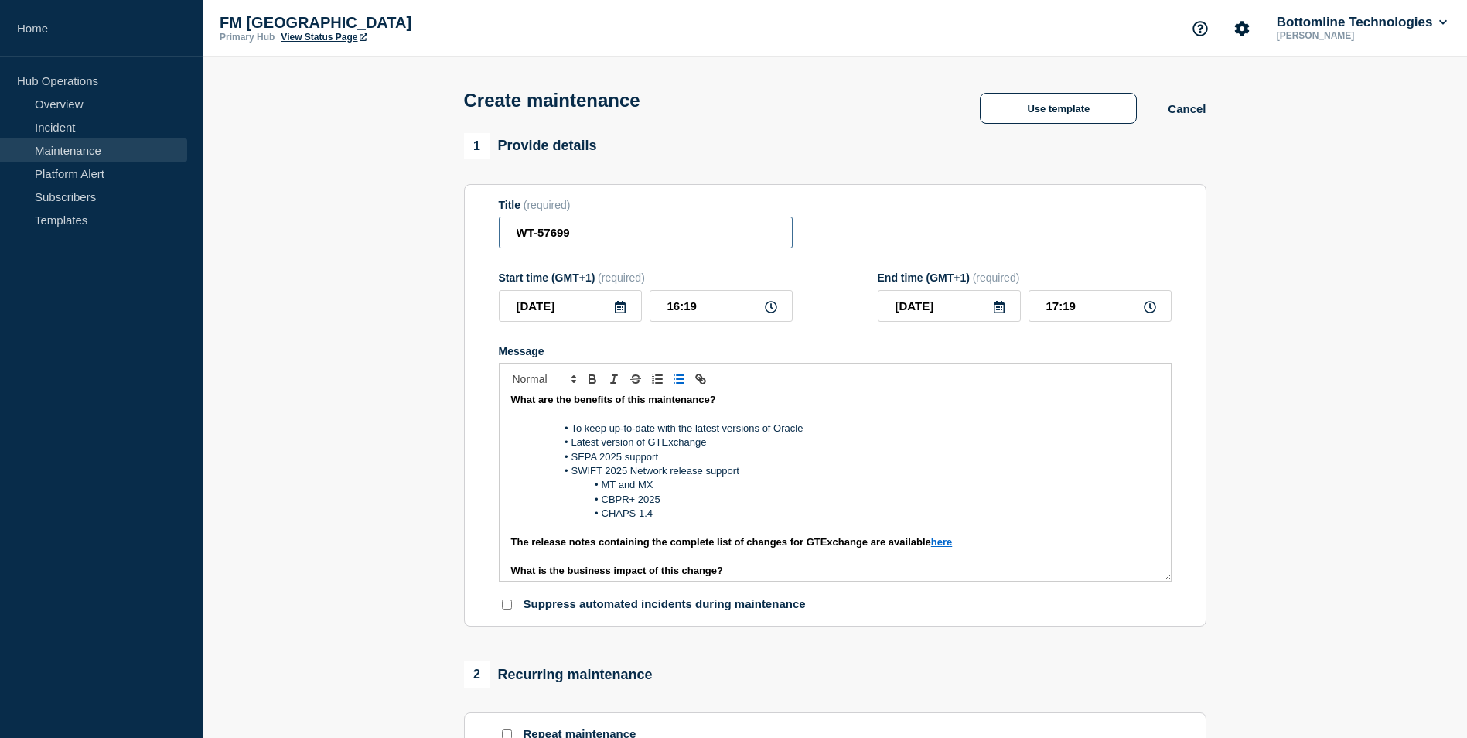
click at [596, 237] on input "WT-57699" at bounding box center [646, 232] width 294 height 32
paste input "GTExchange Patch 1, SR2024 and Oracle patching maintenance - [DATE] - UAT -"
drag, startPoint x: 653, startPoint y: 237, endPoint x: 336, endPoint y: 237, distance: 317.0
click at [335, 236] on section "1 Provide details Title (required) GTExchange Patch 1, SR2024 and Oracle patchi…" at bounding box center [835, 669] width 1264 height 1073
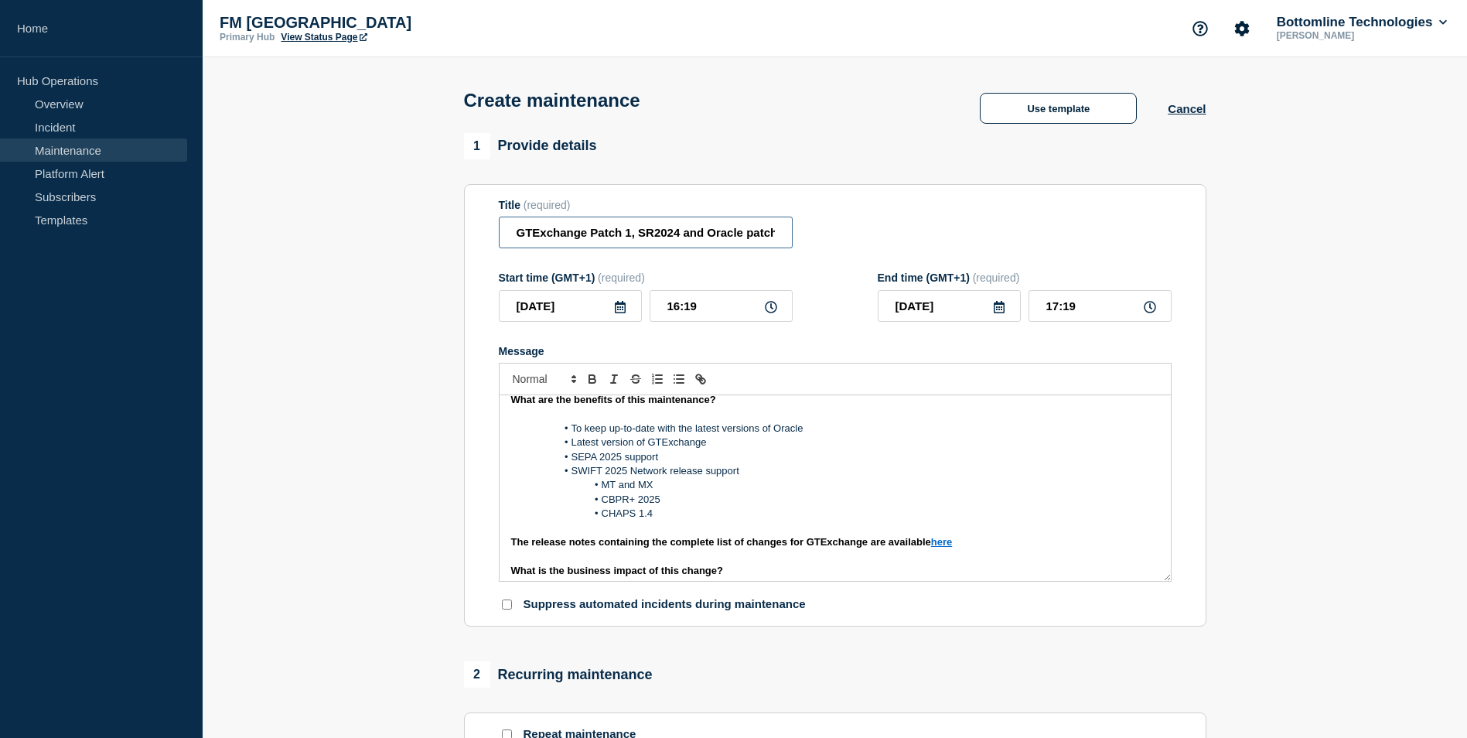
click at [656, 235] on input "GTExchange Patch 1, SR2024 and Oracle patching maintenance - [DATE] - UAT -WT-5…" at bounding box center [646, 232] width 294 height 32
click at [625, 237] on input "GTExchange Patch 1, SR2024 and Oracle patching maintenance - [DATE] - UAT -WT-5…" at bounding box center [646, 232] width 294 height 32
click at [677, 238] on input "GTExchange Patch 3, SR2024 and Oracle patching maintenance - [DATE] - UAT -WT-5…" at bounding box center [646, 232] width 294 height 32
click at [642, 233] on input "GTExchange Patch 3, SR2025 and Oracle patching maintenance - [DATE] - UAT -WT-5…" at bounding box center [646, 232] width 294 height 32
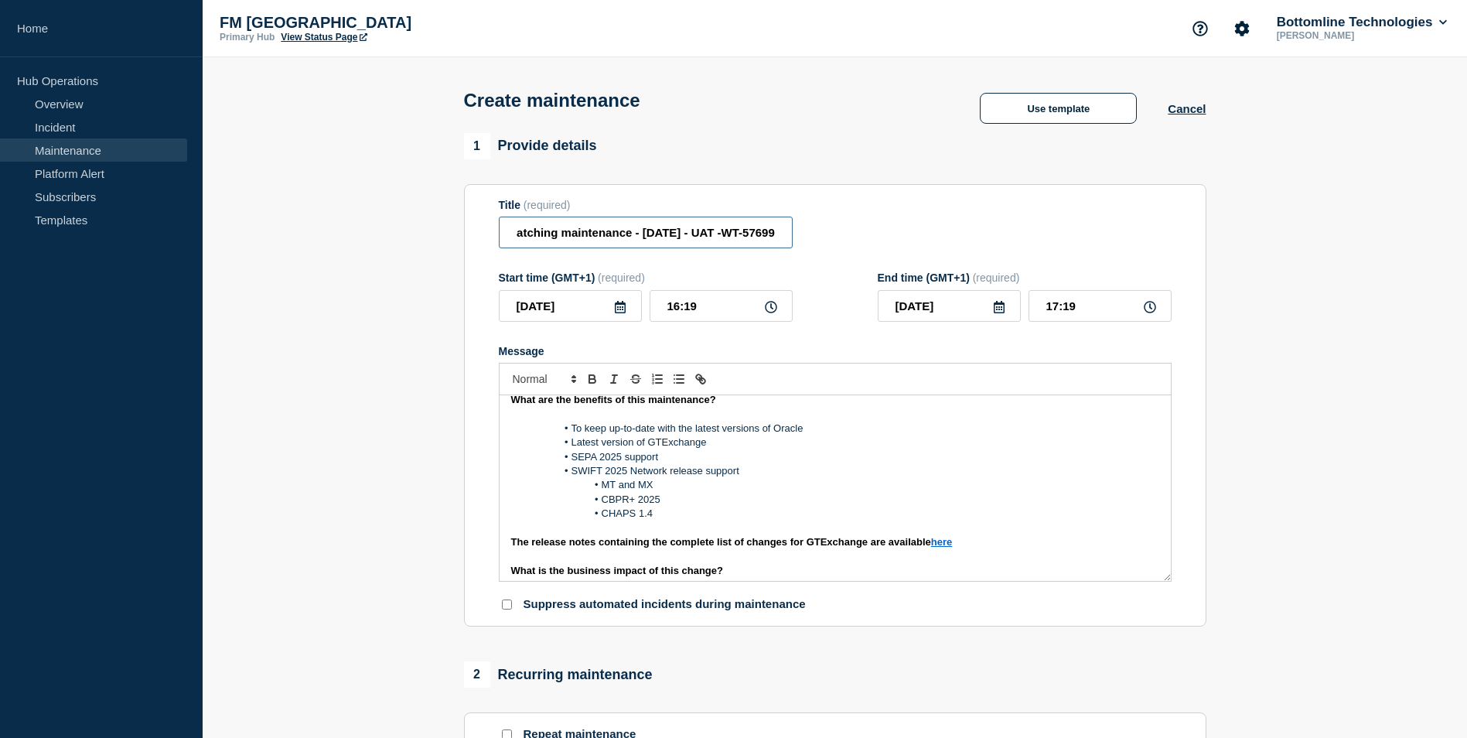
drag, startPoint x: 690, startPoint y: 230, endPoint x: 905, endPoint y: 242, distance: 215.3
click at [905, 242] on div "Title (required) GTExchange Patch 3, SWIFT SR2025 and Oracle patching maintenan…" at bounding box center [835, 224] width 673 height 50
click at [625, 242] on input "GTExchange Patch 3, SWIFT SR2025 and Oracle patching maintenance - [DATE] - UAT…" at bounding box center [646, 232] width 294 height 32
type input "GTExchange Patch 3, SWIFT SR2025 and Oracle patching maintenance - [DATE] - UAT…"
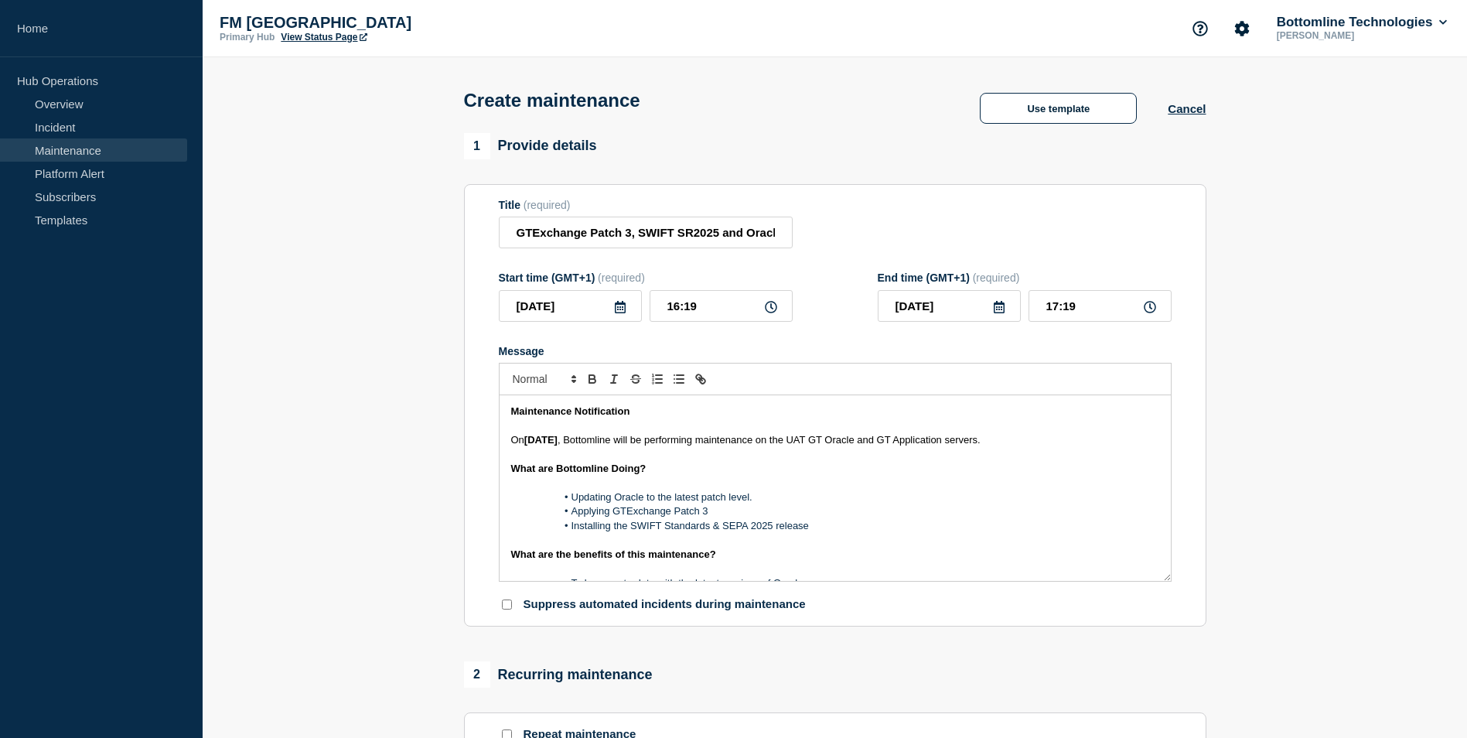
click at [881, 533] on li "Installing the SWIFT Standards & SEPA 2025 release" at bounding box center [842, 526] width 633 height 14
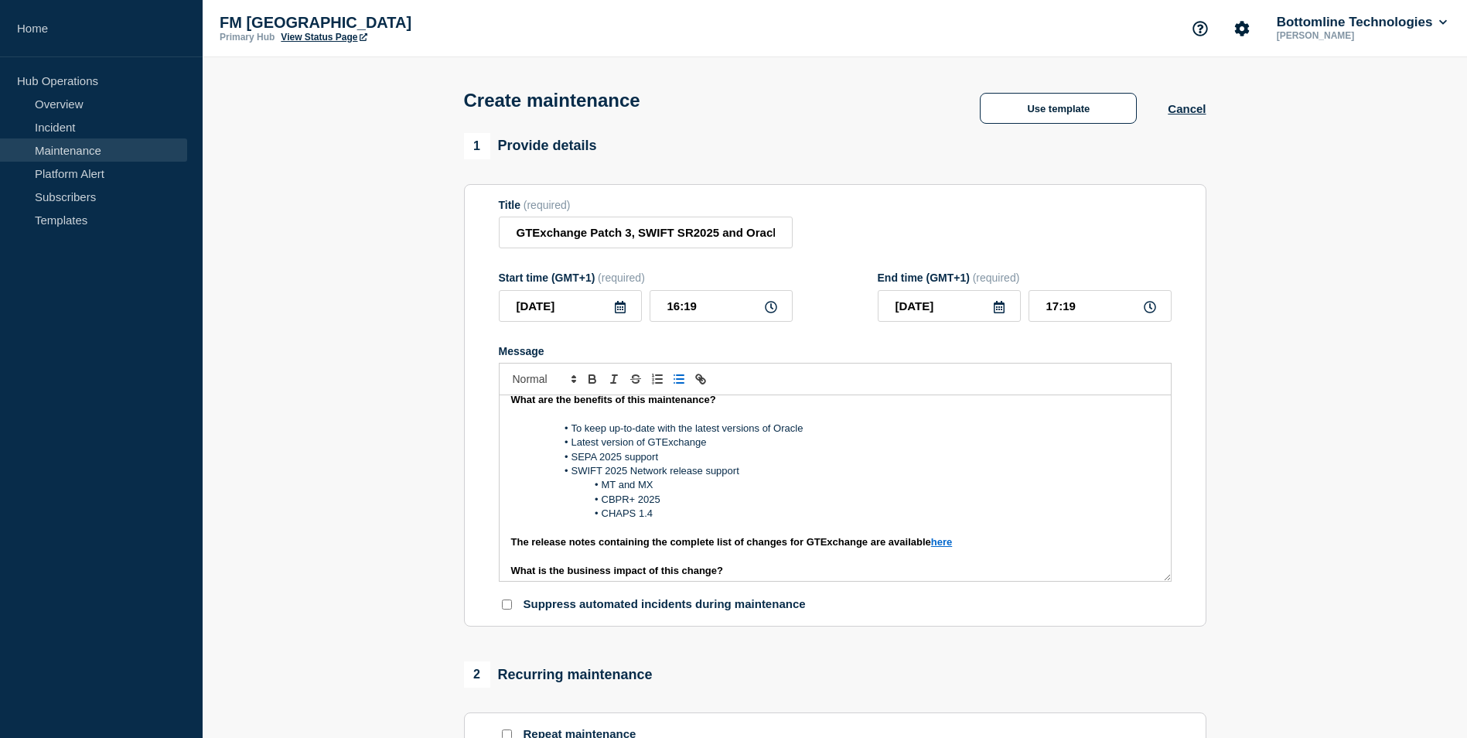
scroll to position [232, 0]
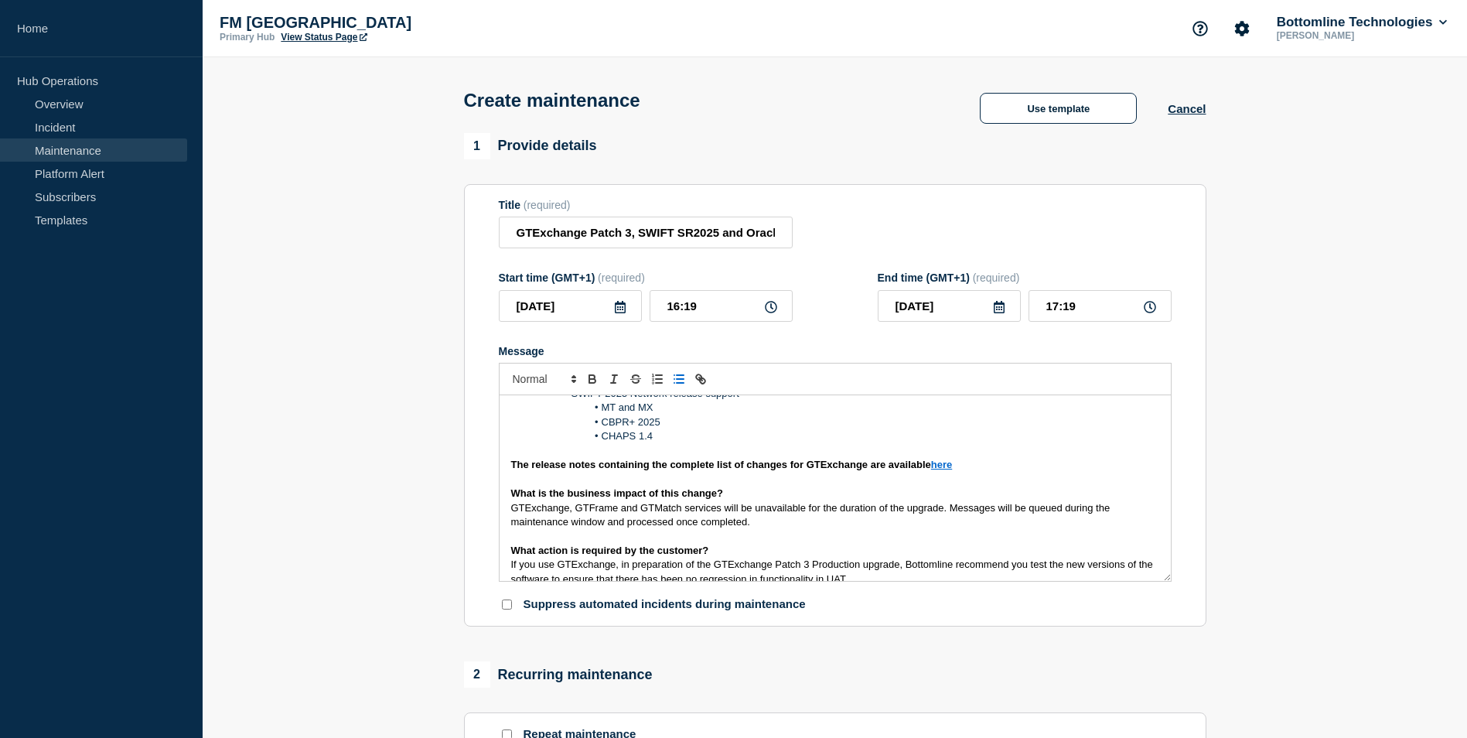
click at [968, 468] on p "The release notes containing the complete list of changes for GTExchange are av…" at bounding box center [835, 465] width 648 height 14
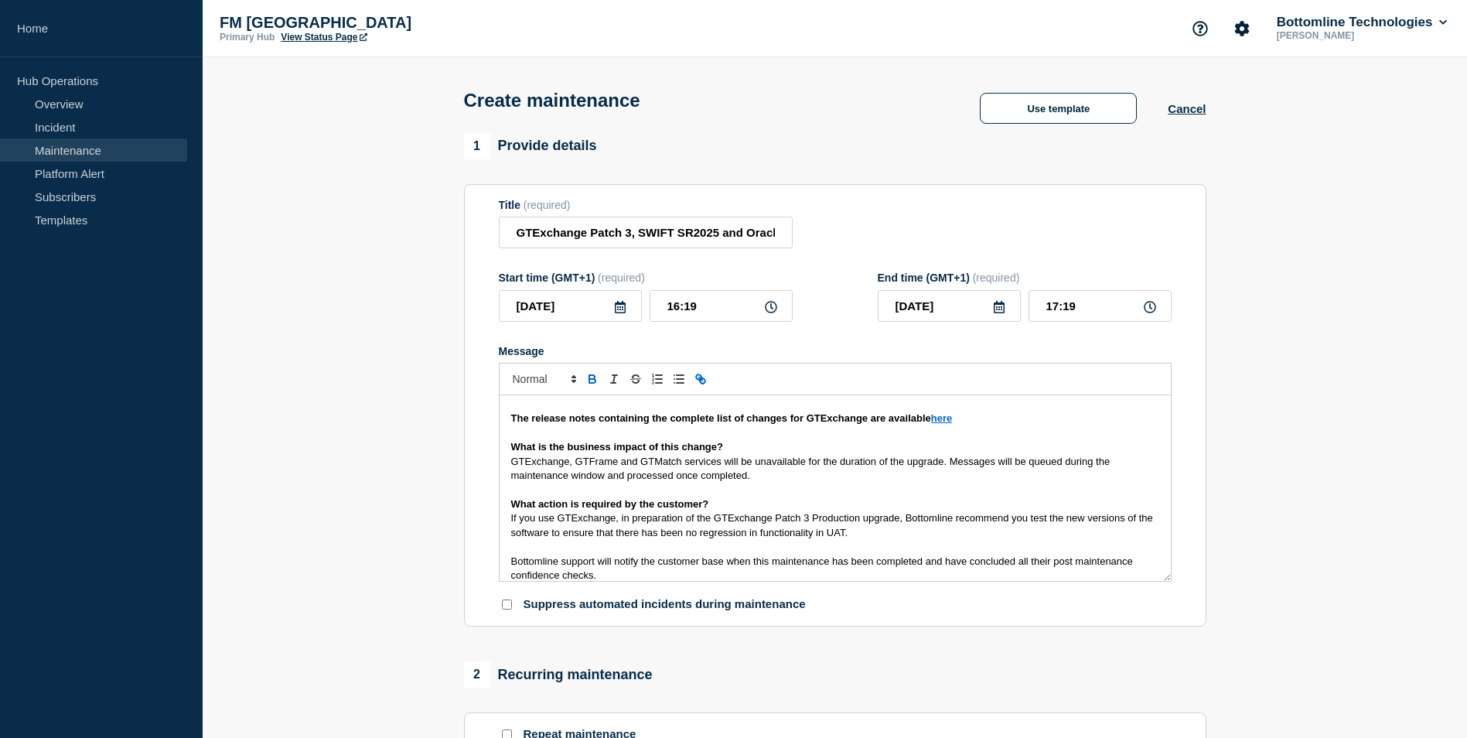
scroll to position [312, 0]
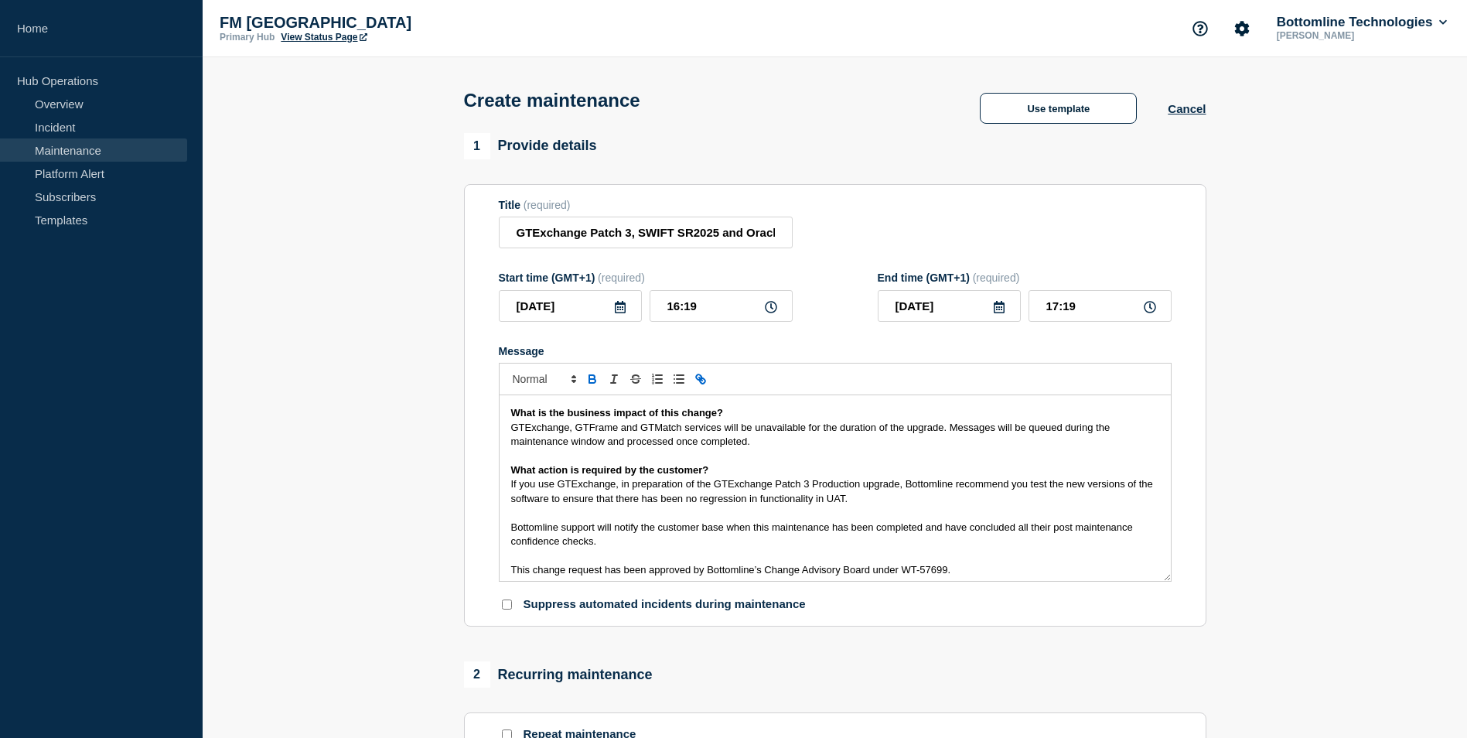
click at [618, 484] on span "If you use GTExchange, in preparation of the GTExchange Patch 3 Production upgr…" at bounding box center [833, 491] width 645 height 26
drag, startPoint x: 871, startPoint y: 487, endPoint x: 772, endPoint y: 486, distance: 99.0
click at [772, 486] on span "If you use GTExchange or GTFrame, in preparation of the GTExchange Patch 3 Prod…" at bounding box center [828, 491] width 634 height 26
click at [997, 500] on p "If you use GTExchange or GTFrame, in preparation for the Production upgrade, Bo…" at bounding box center [835, 491] width 648 height 29
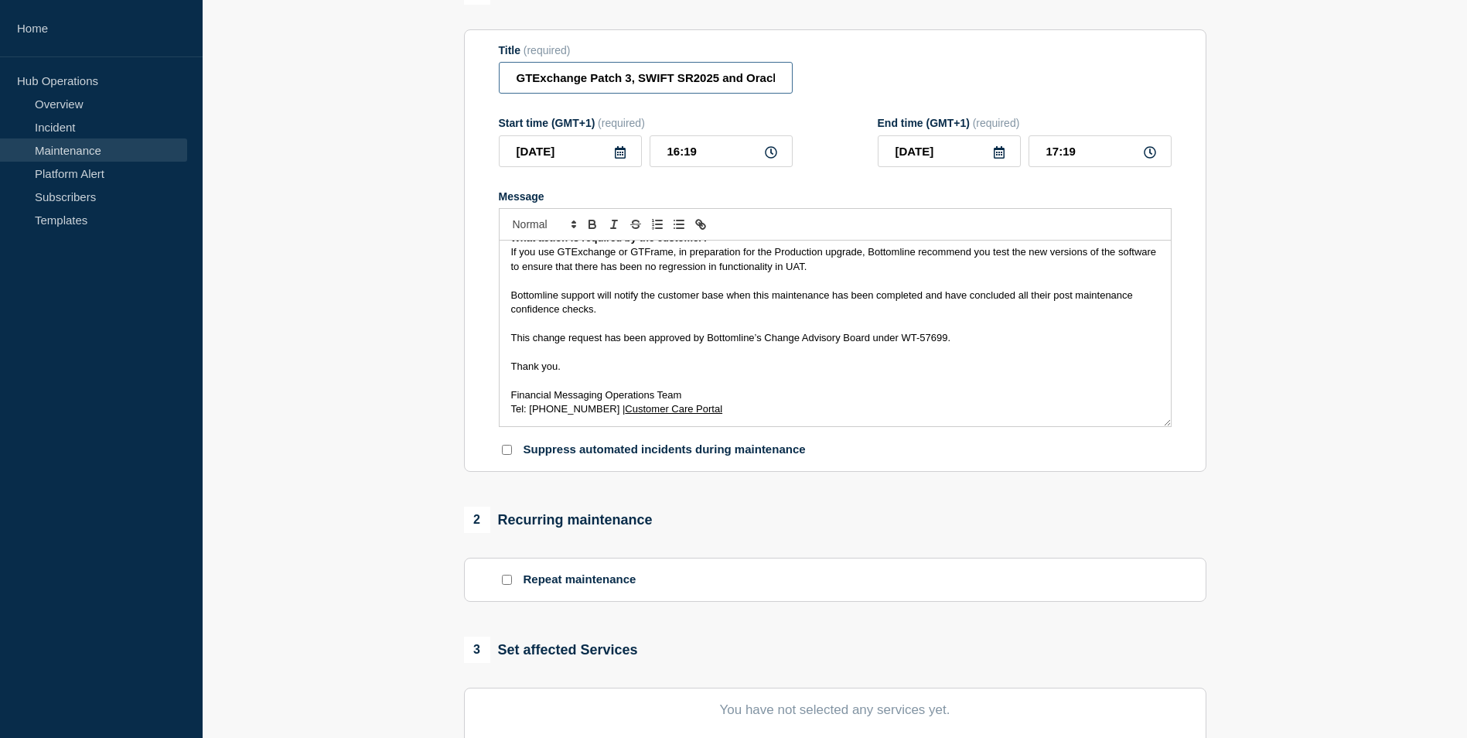
scroll to position [0, 309]
drag, startPoint x: 741, startPoint y: 78, endPoint x: 1140, endPoint y: 74, distance: 399.7
click at [1140, 74] on div "Title (required) GTExchange Patch 3, SWIFT SR2025 and Oracle patching maintenan…" at bounding box center [835, 69] width 673 height 50
click at [620, 157] on icon at bounding box center [620, 152] width 12 height 12
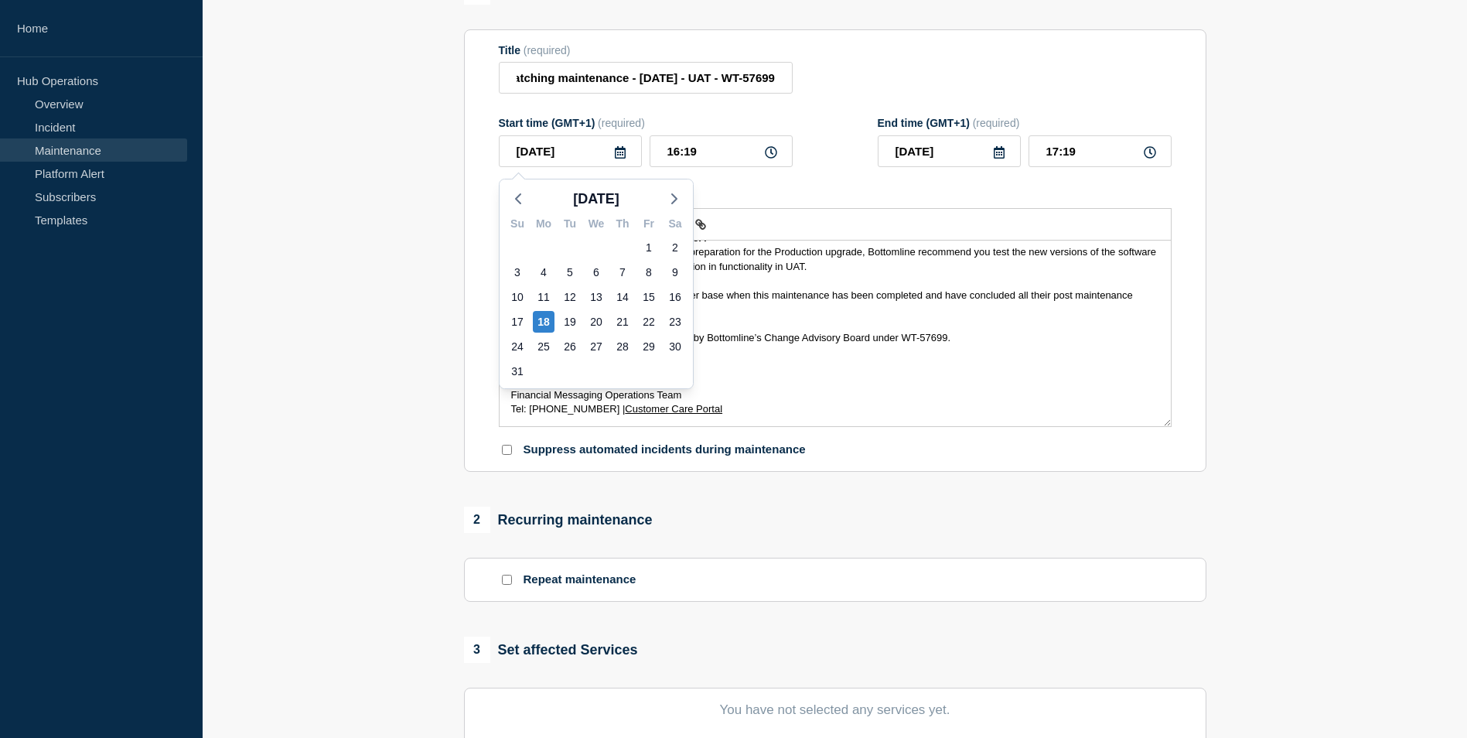
scroll to position [0, 0]
click at [677, 199] on polyline "button" at bounding box center [674, 198] width 5 height 9
click at [563, 246] on div "2" at bounding box center [570, 248] width 22 height 22
type input "[DATE]"
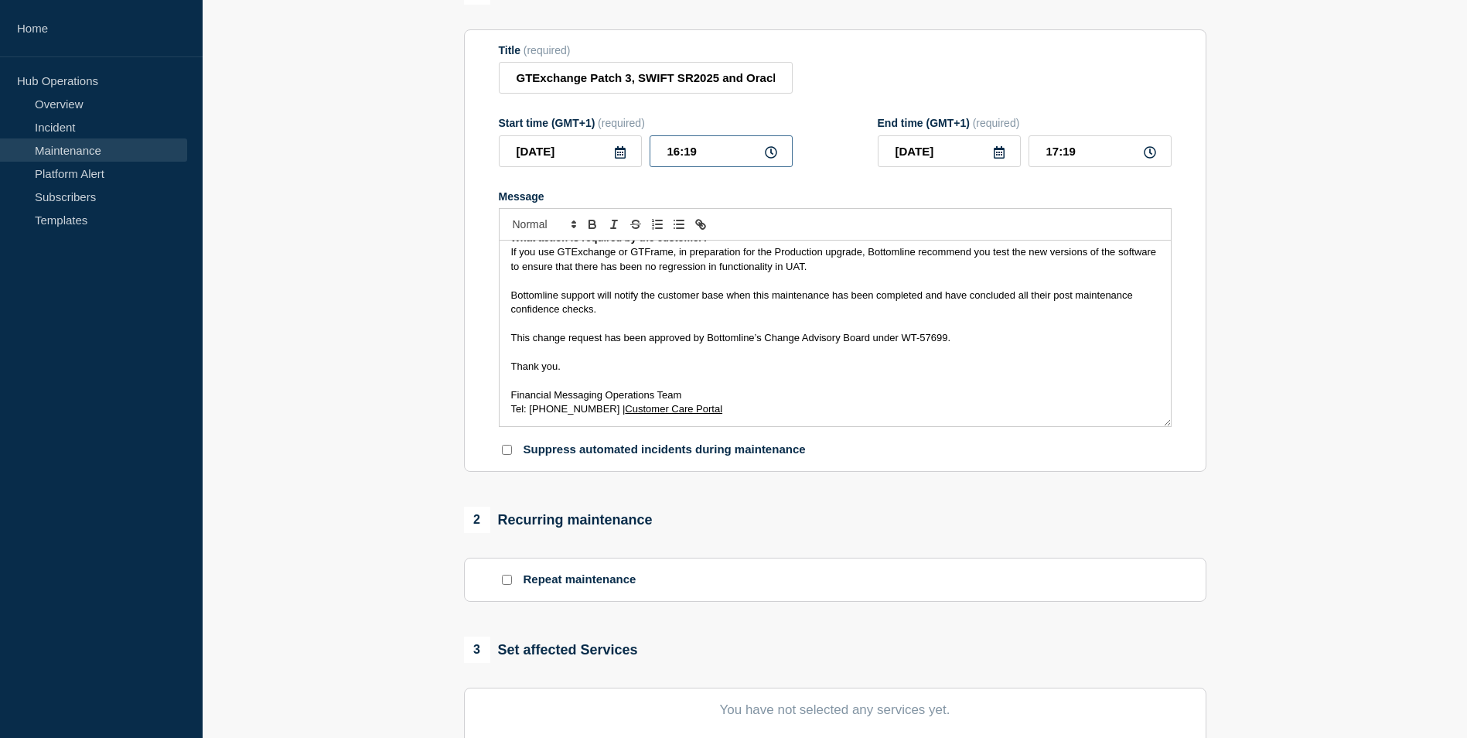
click at [668, 155] on input "16:19" at bounding box center [720, 151] width 143 height 32
type input "06:19"
type input "07:19"
type input "09:19"
type input "10:19"
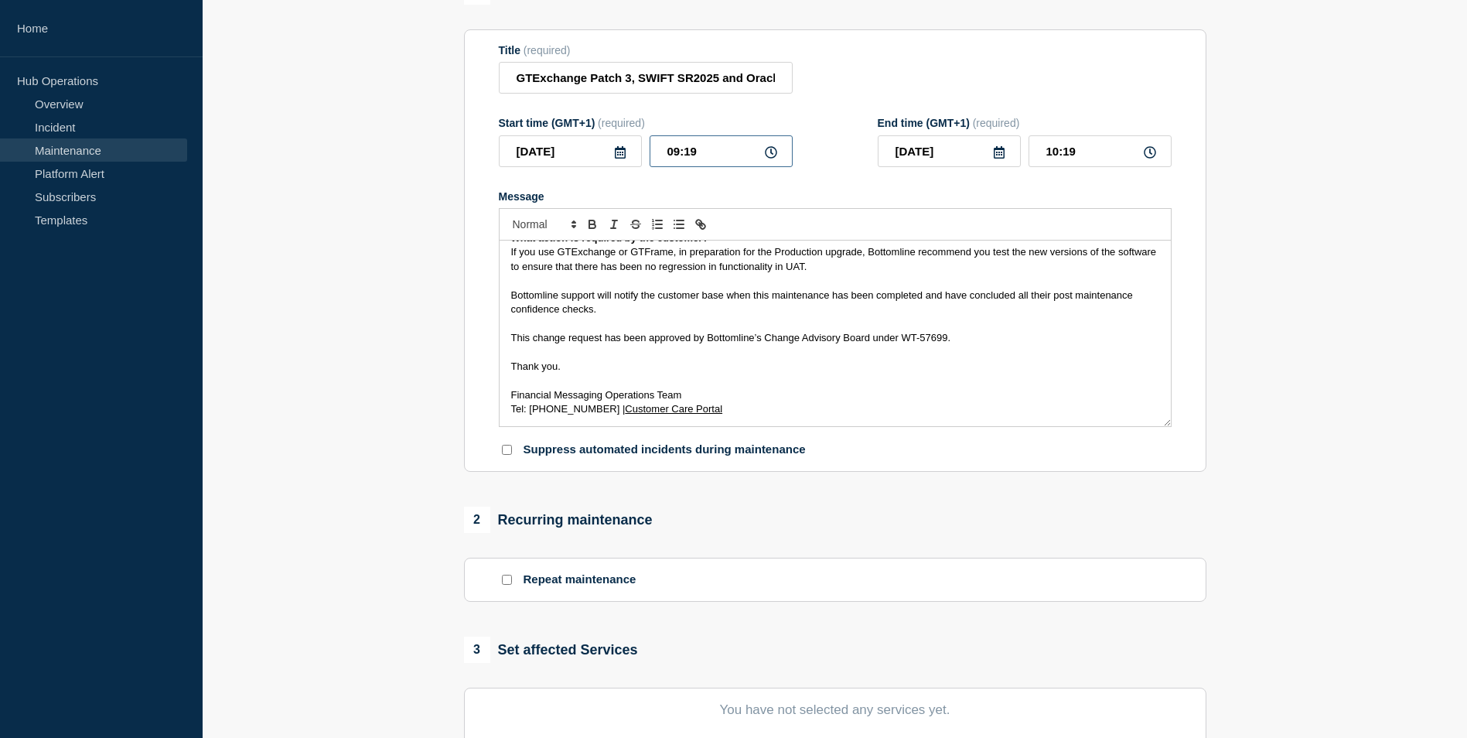
click at [689, 156] on input "09:19" at bounding box center [720, 151] width 143 height 32
click at [687, 161] on input "00:__" at bounding box center [720, 151] width 143 height 32
type input "09:00"
drag, startPoint x: 1069, startPoint y: 155, endPoint x: 1072, endPoint y: 168, distance: 13.3
click at [1069, 155] on input "17:00" at bounding box center [1099, 151] width 143 height 32
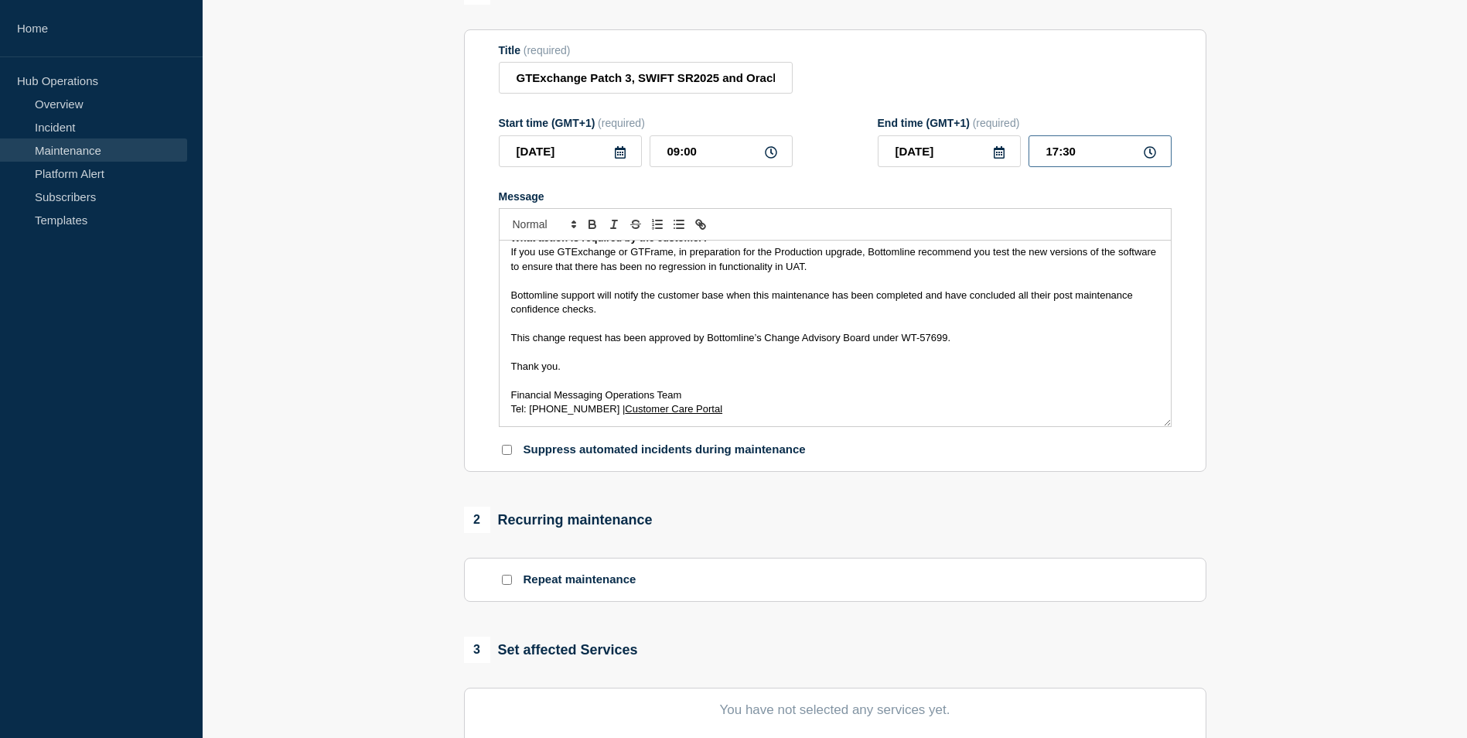
drag, startPoint x: 1064, startPoint y: 149, endPoint x: 1130, endPoint y: 153, distance: 66.6
click at [1129, 153] on input "17:30" at bounding box center [1099, 151] width 143 height 32
type input "17:00"
click at [1280, 321] on section "1 Provide details Title (required) GTExchange Patch 3, SWIFT SR2025 and Oracle …" at bounding box center [835, 514] width 1264 height 1073
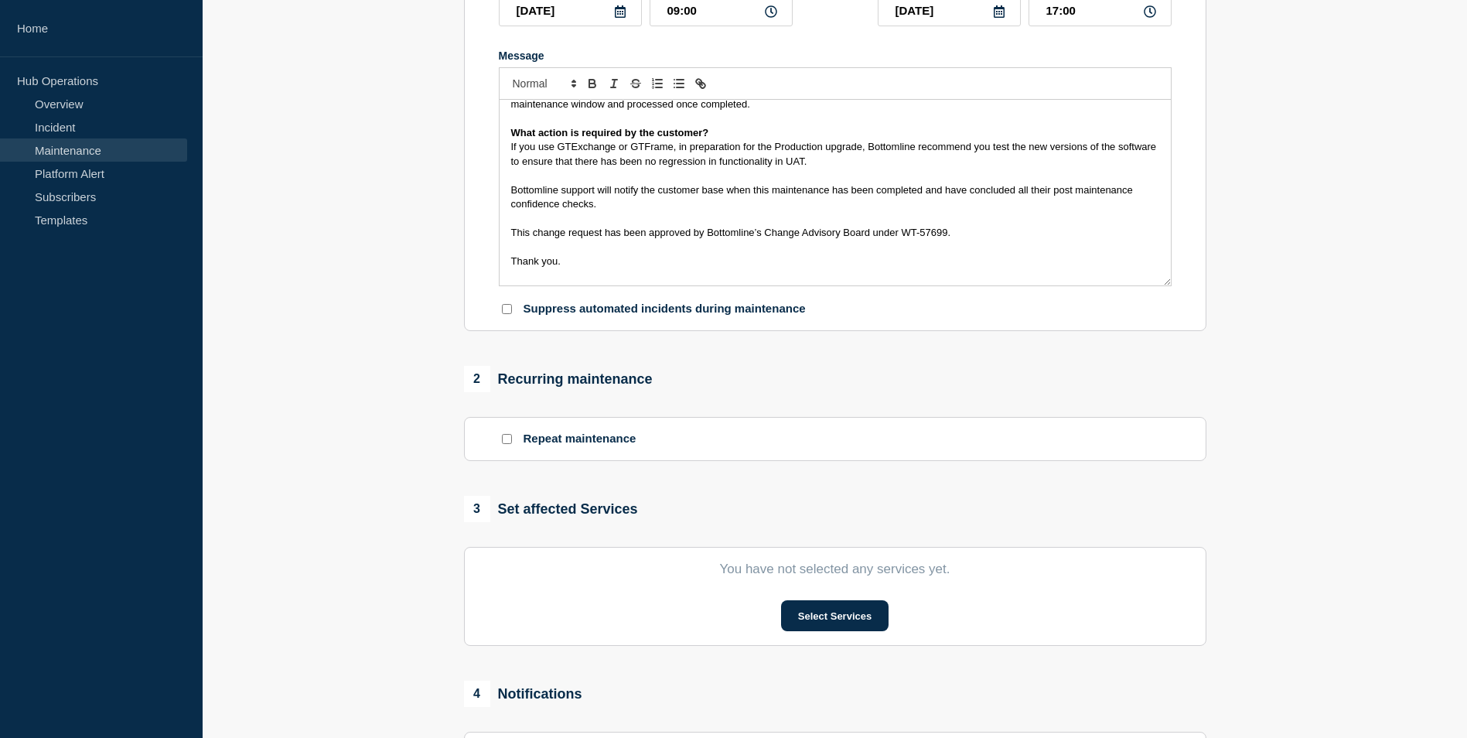
scroll to position [541, 0]
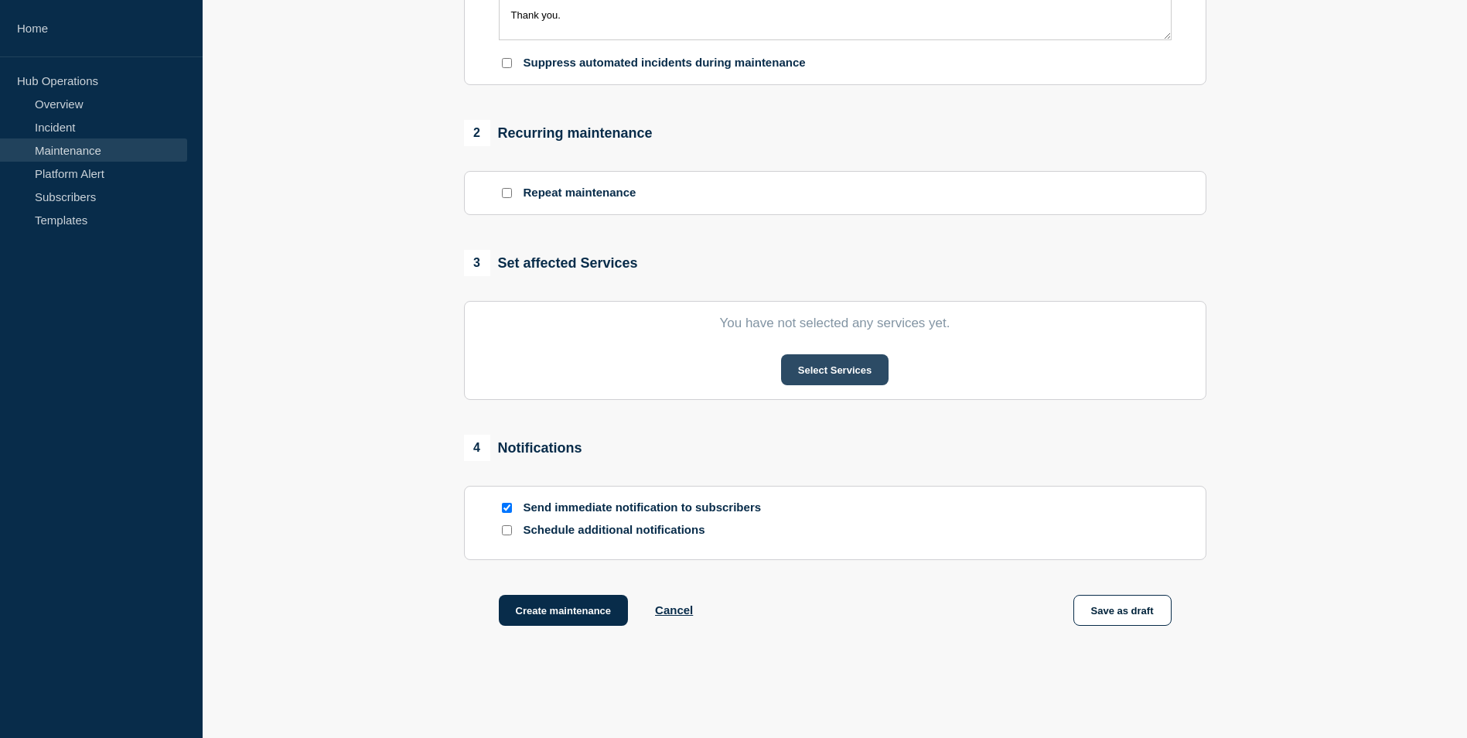
click at [851, 375] on button "Select Services" at bounding box center [834, 369] width 107 height 31
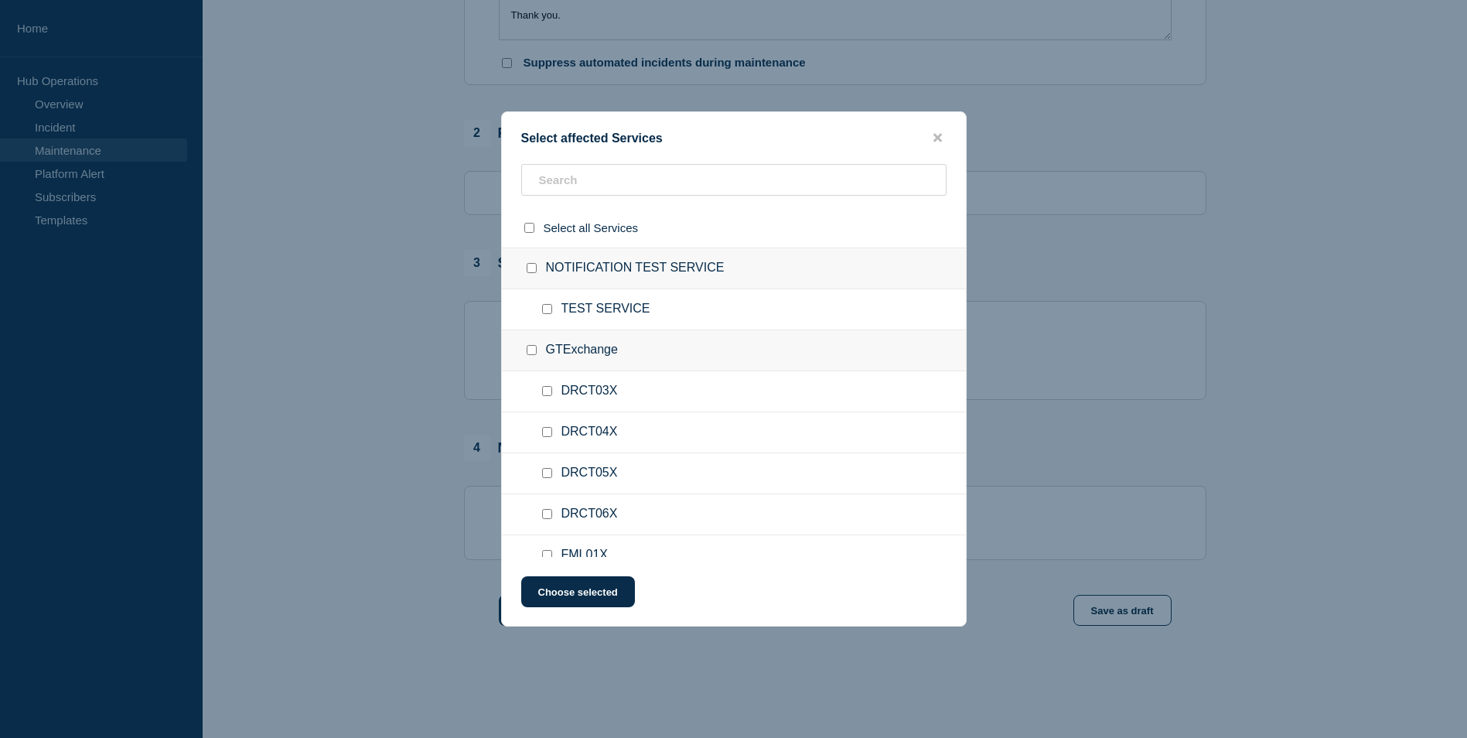
click at [530, 353] on input "GTExchange checkbox" at bounding box center [532, 350] width 10 height 10
checkbox input "true"
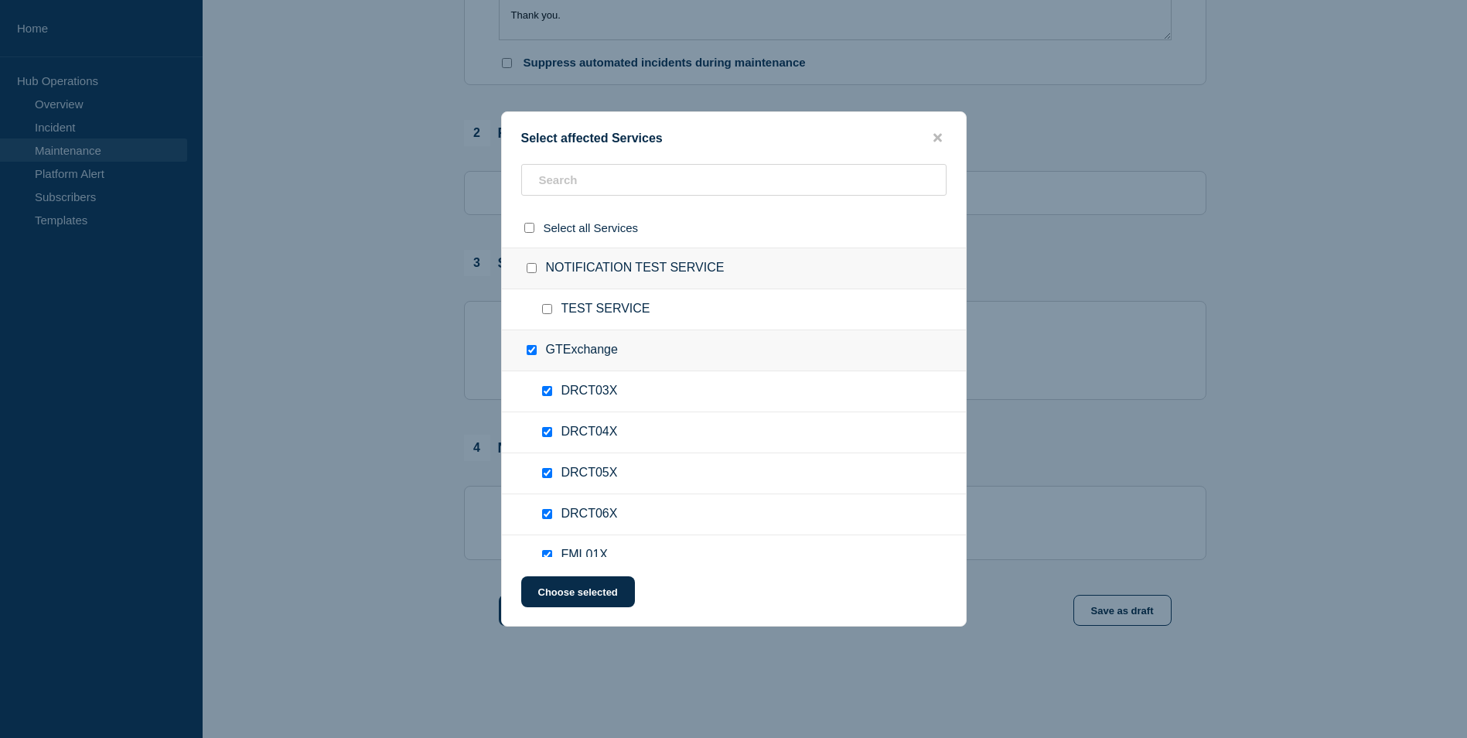
checkbox input "true"
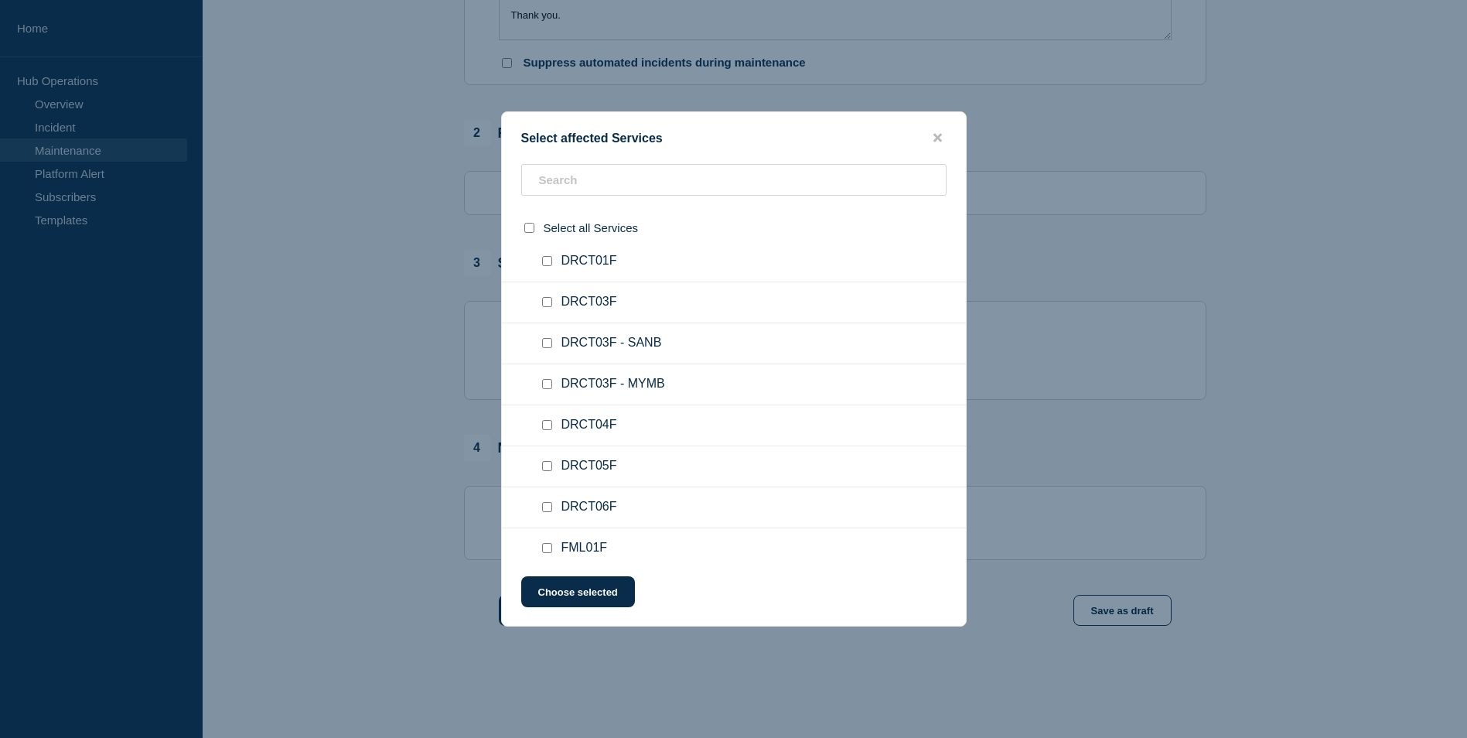
scroll to position [1778, 0]
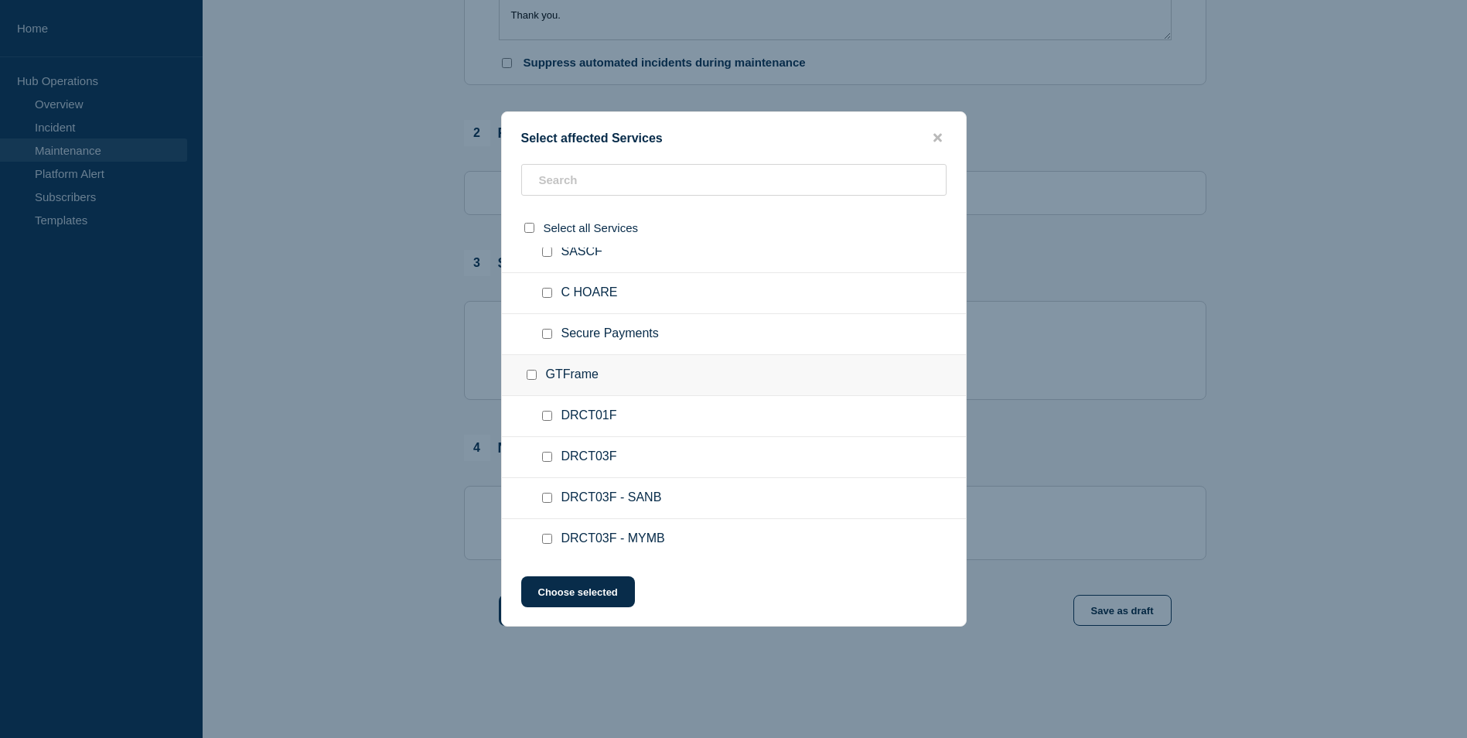
click at [533, 374] on input "GTFrame checkbox" at bounding box center [532, 375] width 10 height 10
checkbox input "true"
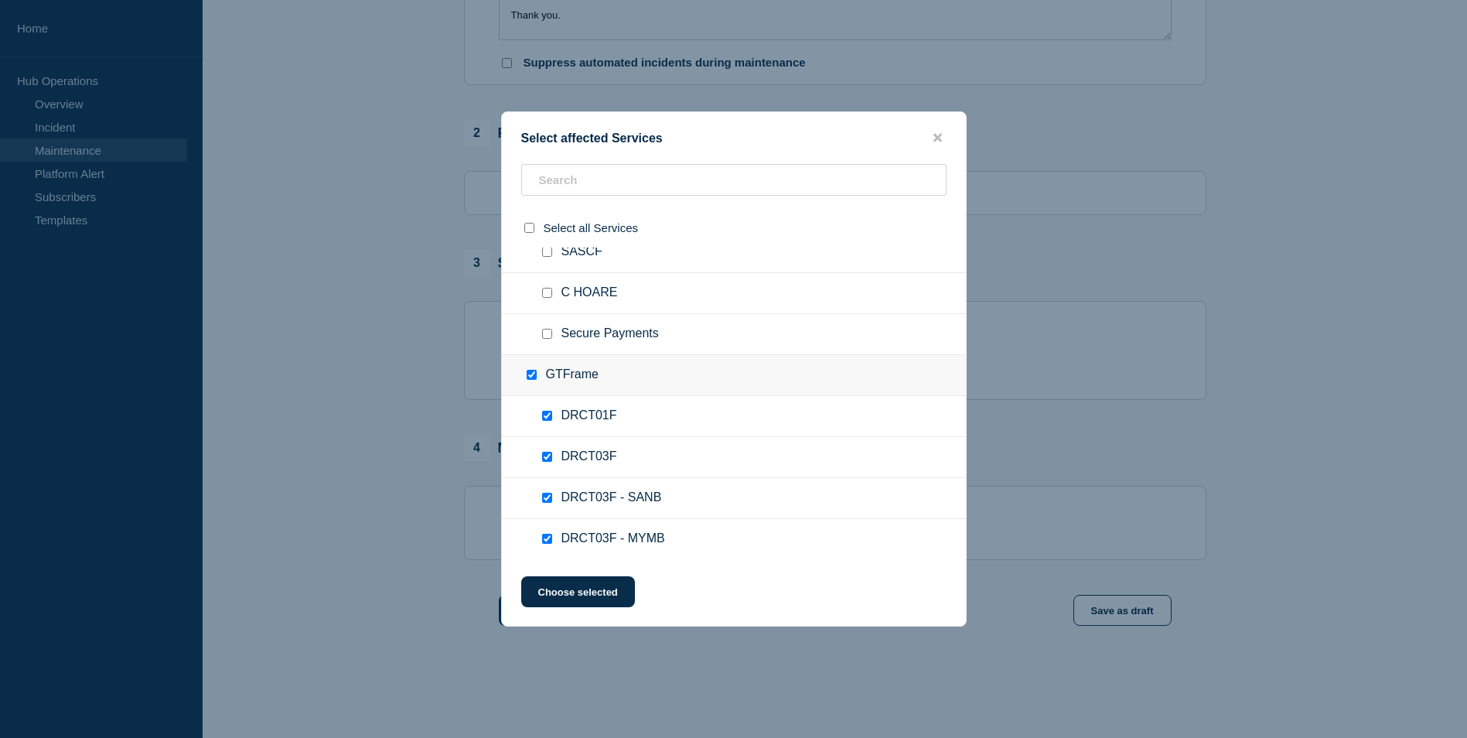
checkbox input "true"
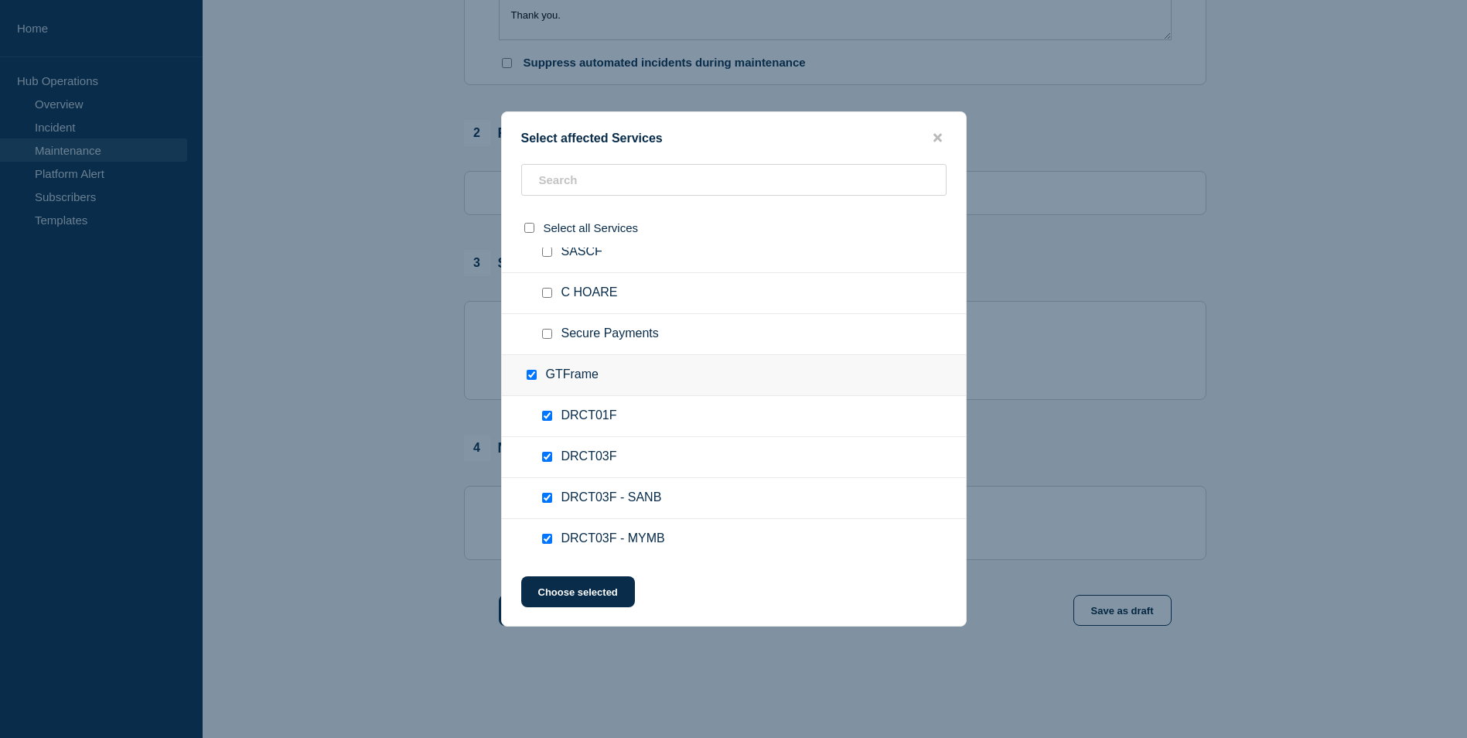
checkbox input "true"
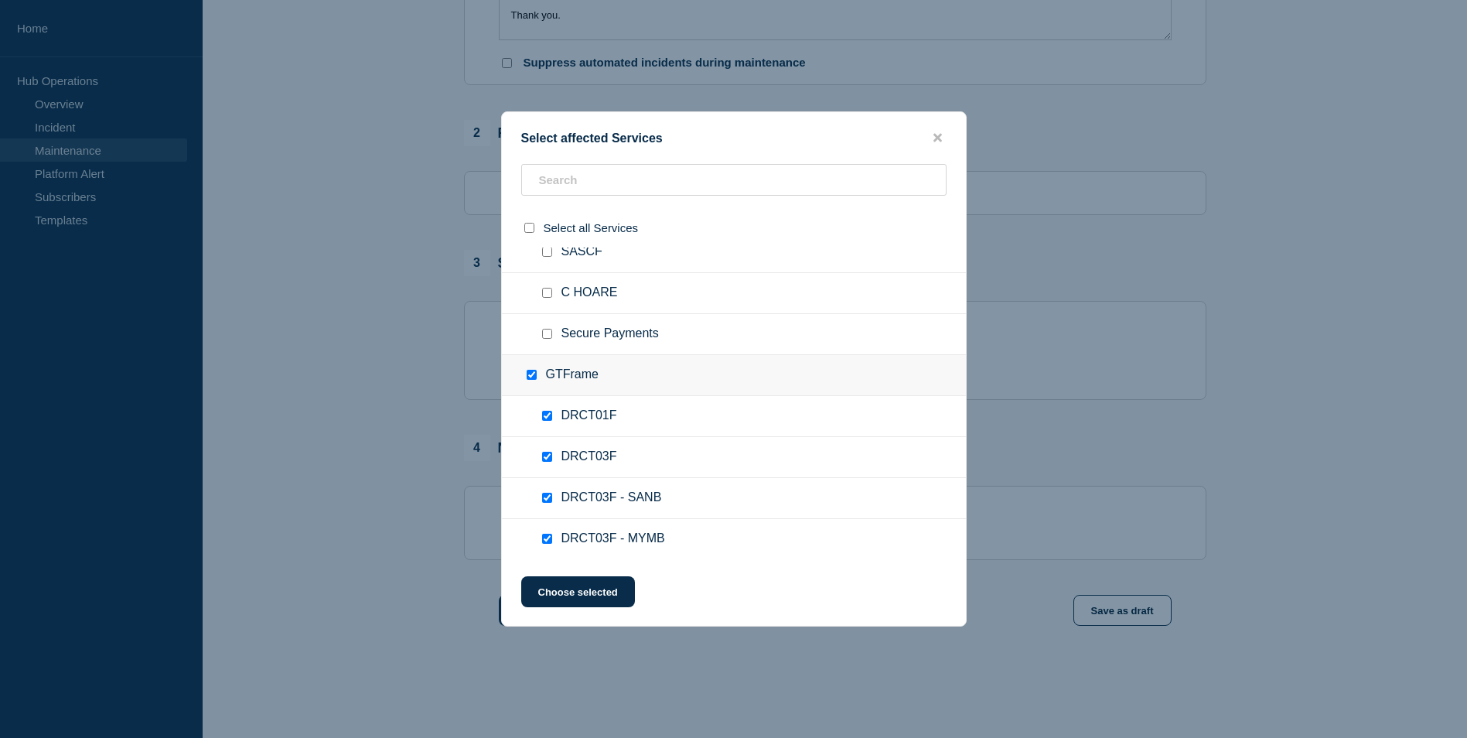
checkbox input "true"
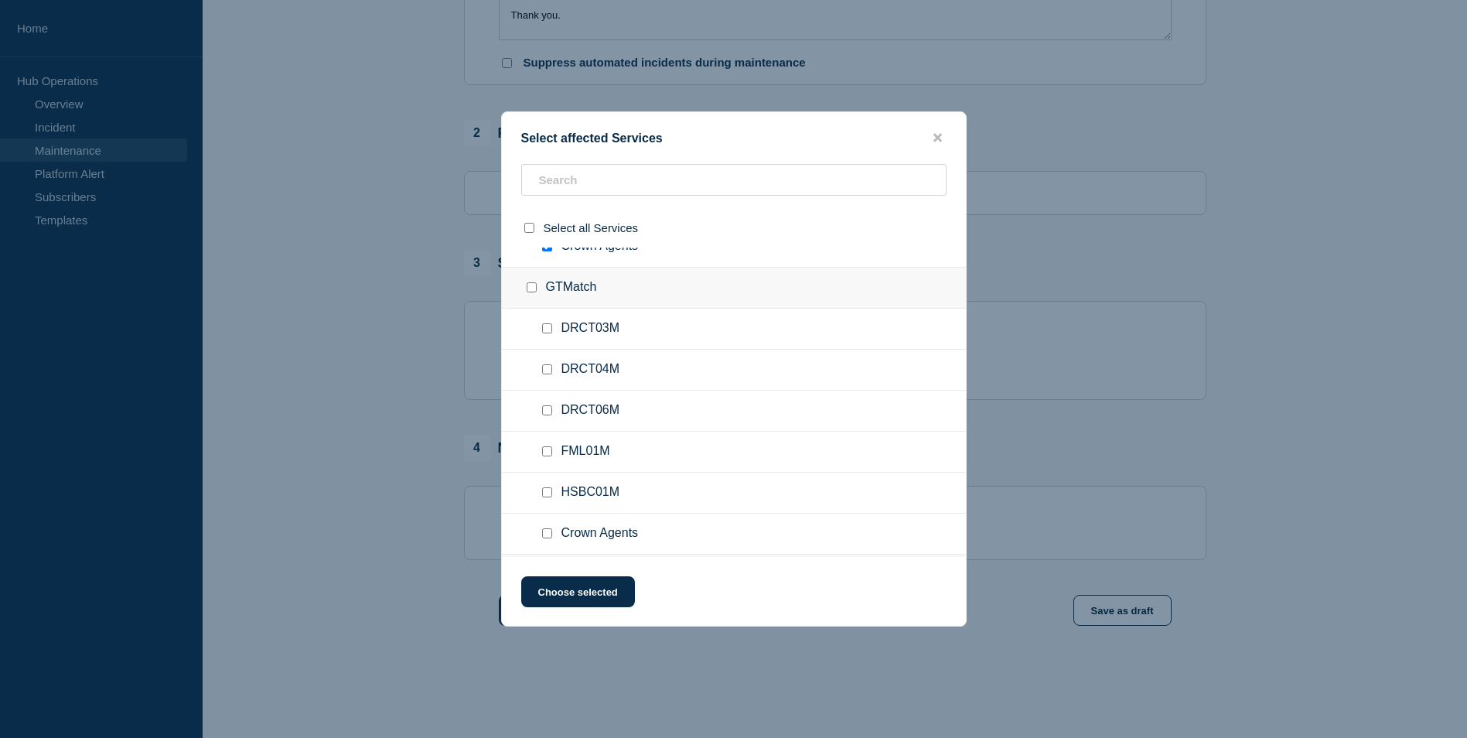
scroll to position [2474, 0]
click at [533, 296] on input "GTMatch checkbox" at bounding box center [532, 293] width 10 height 10
checkbox input "true"
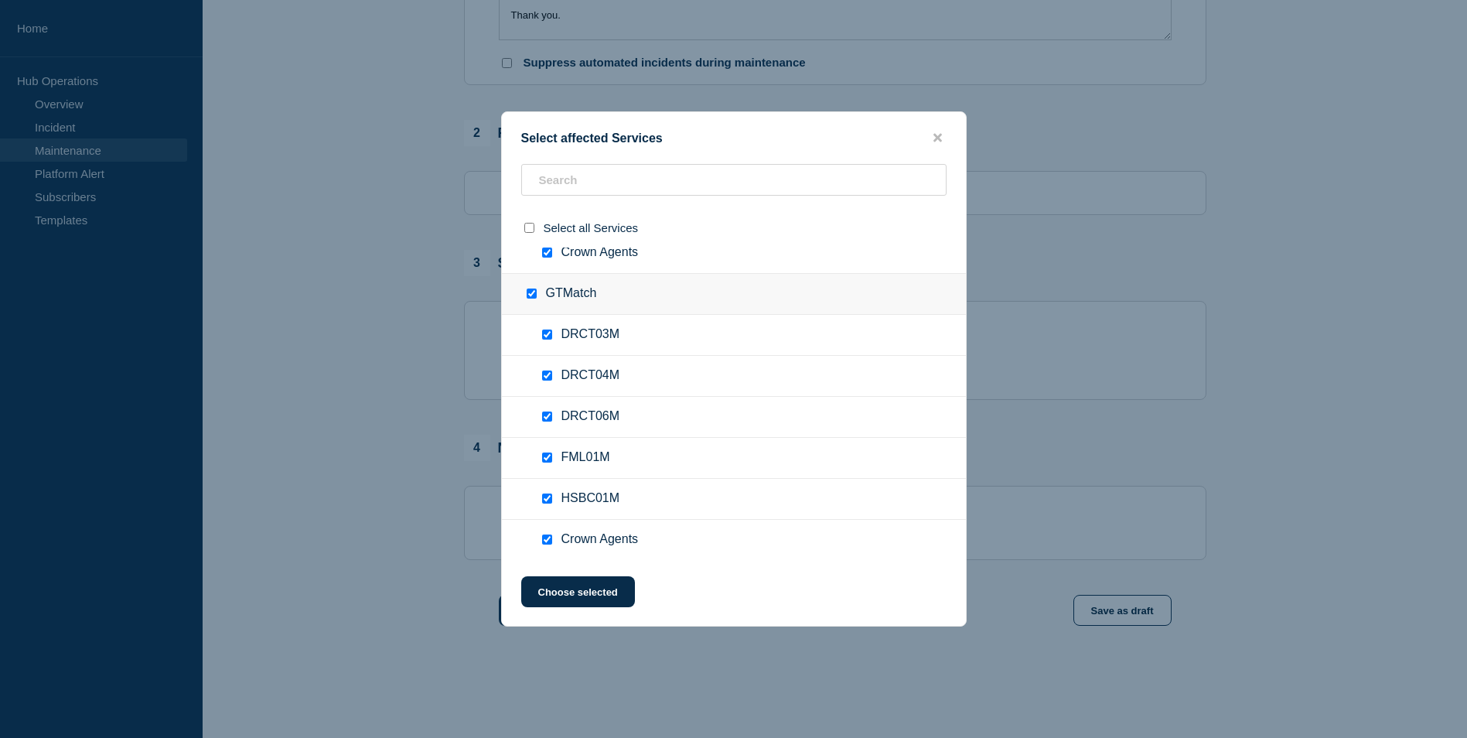
checkbox input "true"
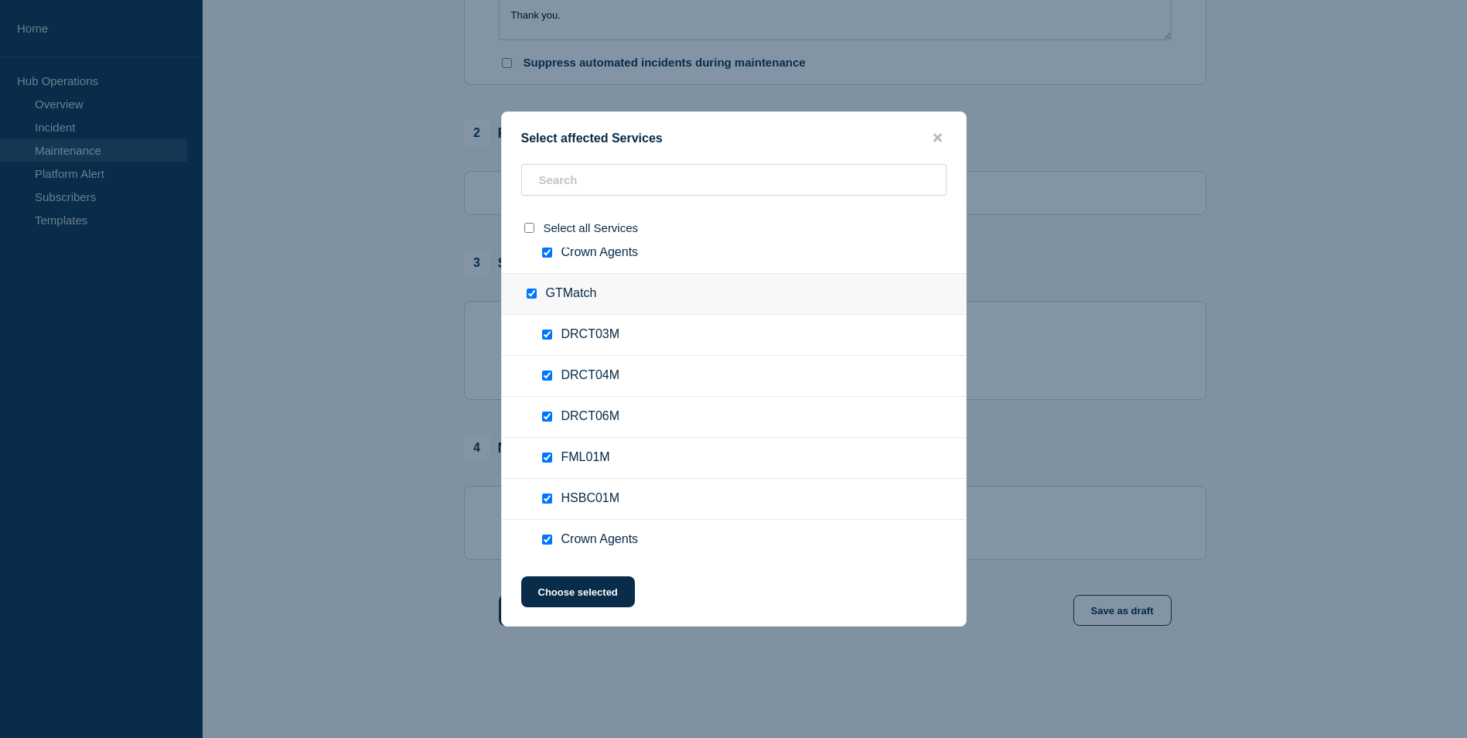
checkbox input "true"
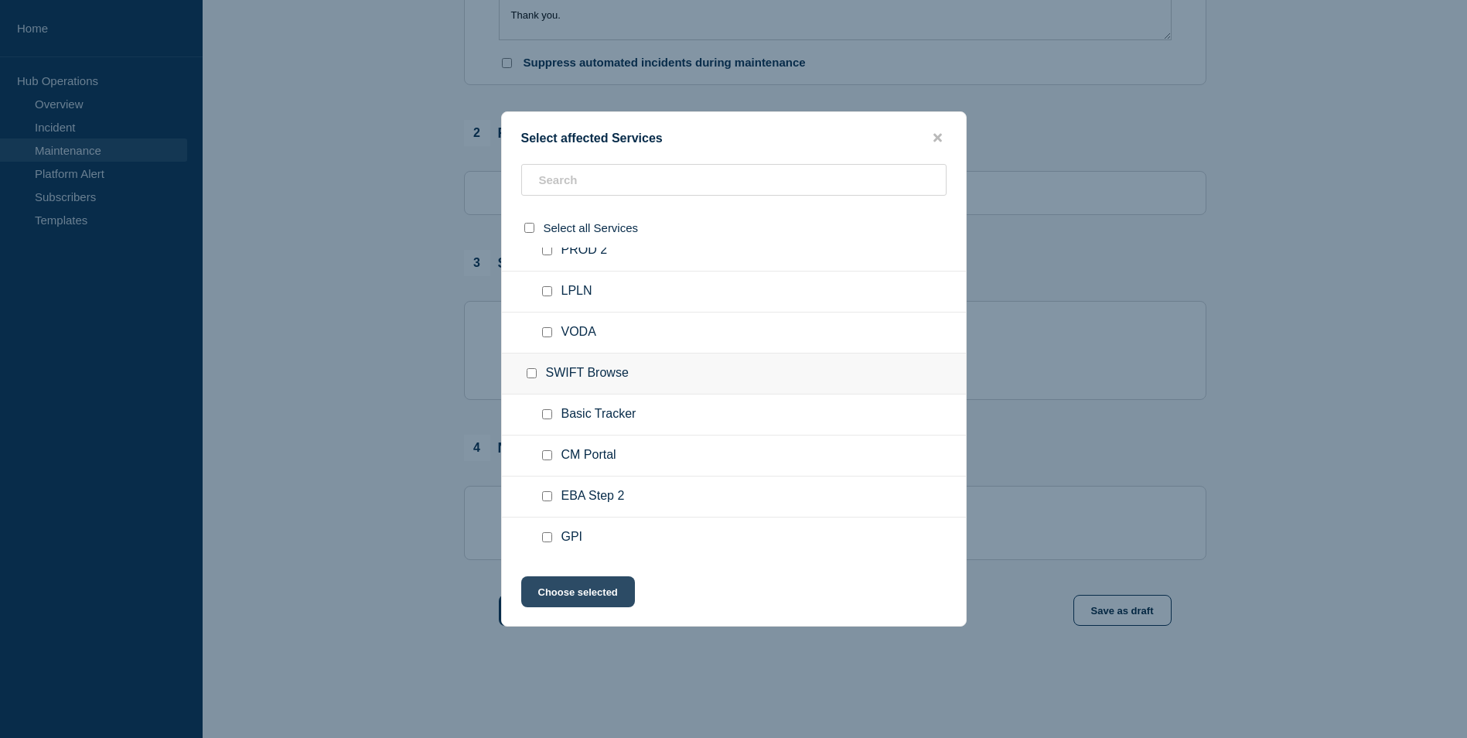
click at [567, 589] on button "Choose selected" at bounding box center [578, 591] width 114 height 31
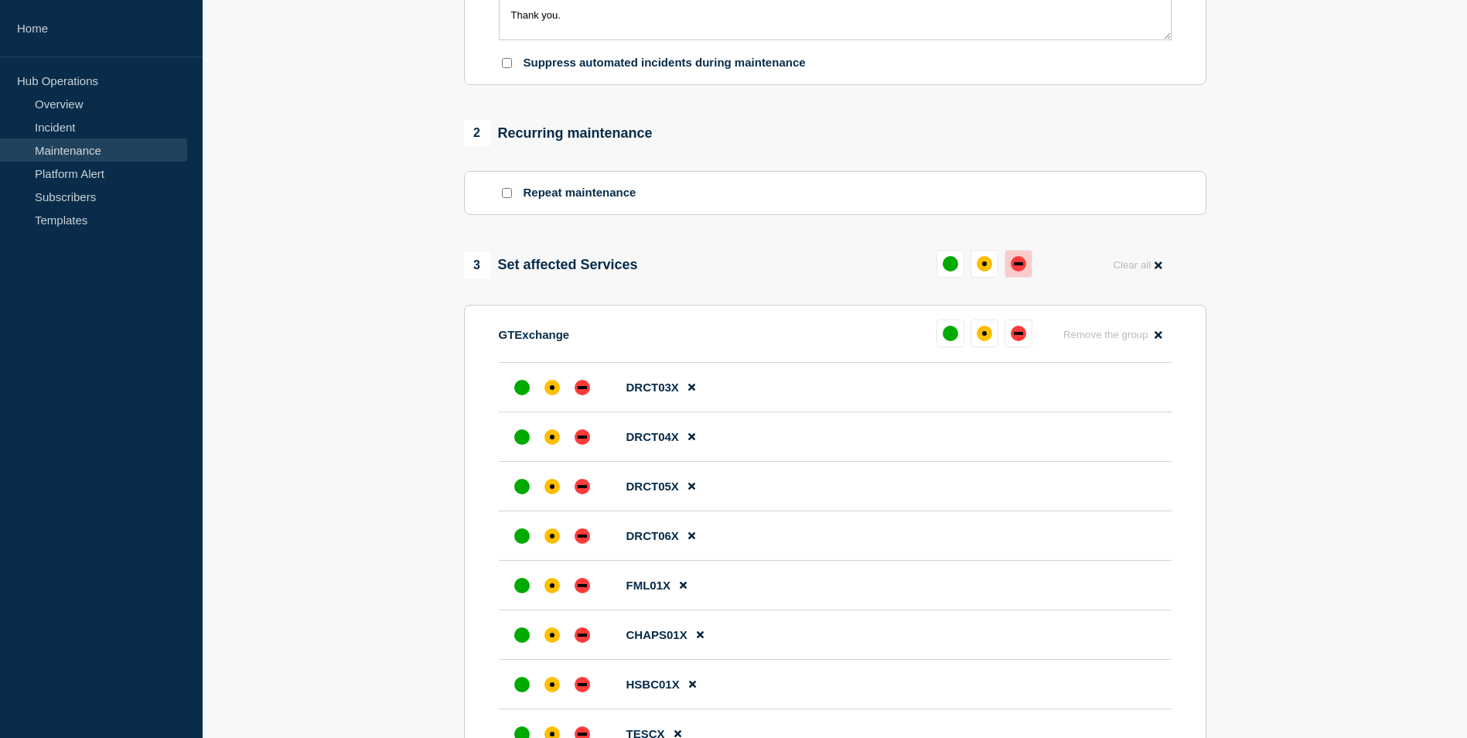
click at [1016, 265] on div "down" at bounding box center [1018, 263] width 9 height 3
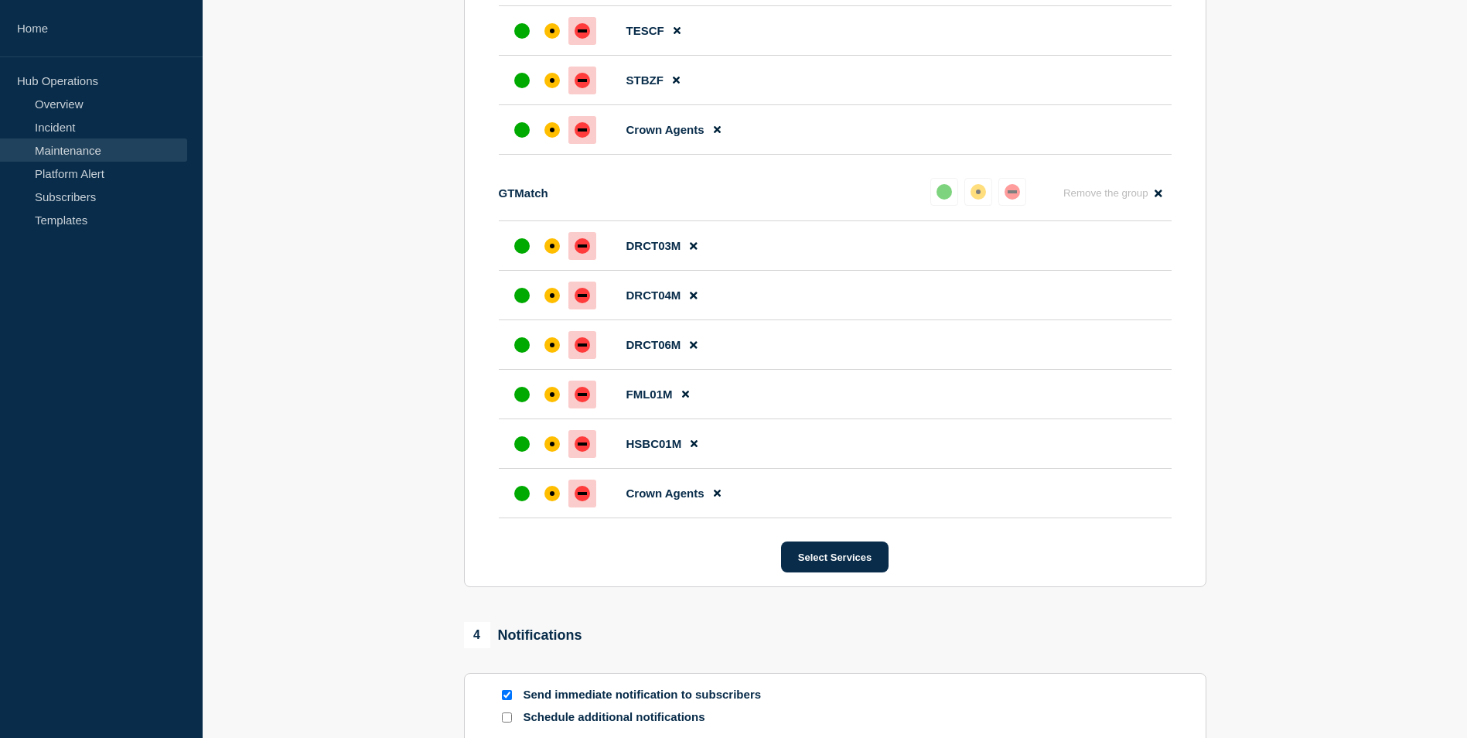
scroll to position [2161, 0]
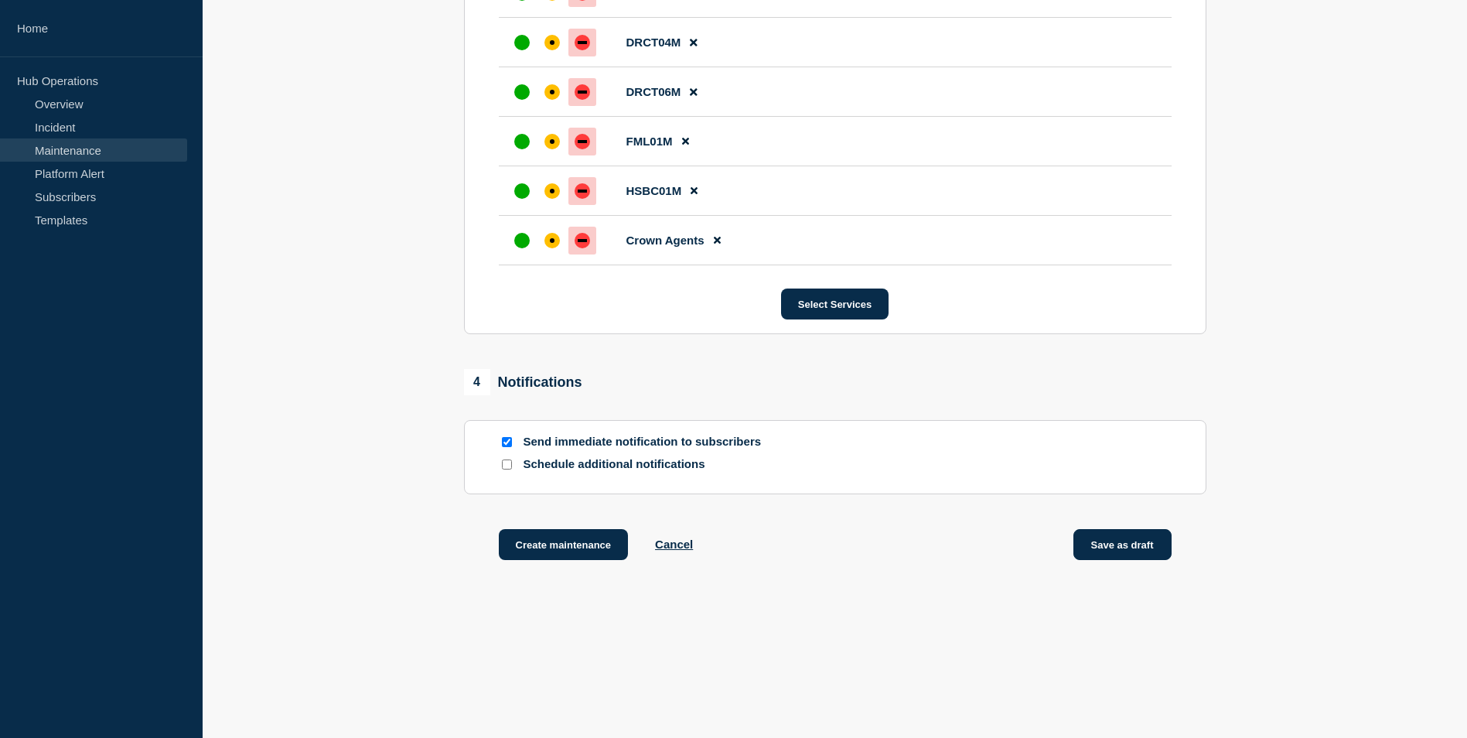
click at [1147, 543] on button "Save as draft" at bounding box center [1122, 544] width 98 height 31
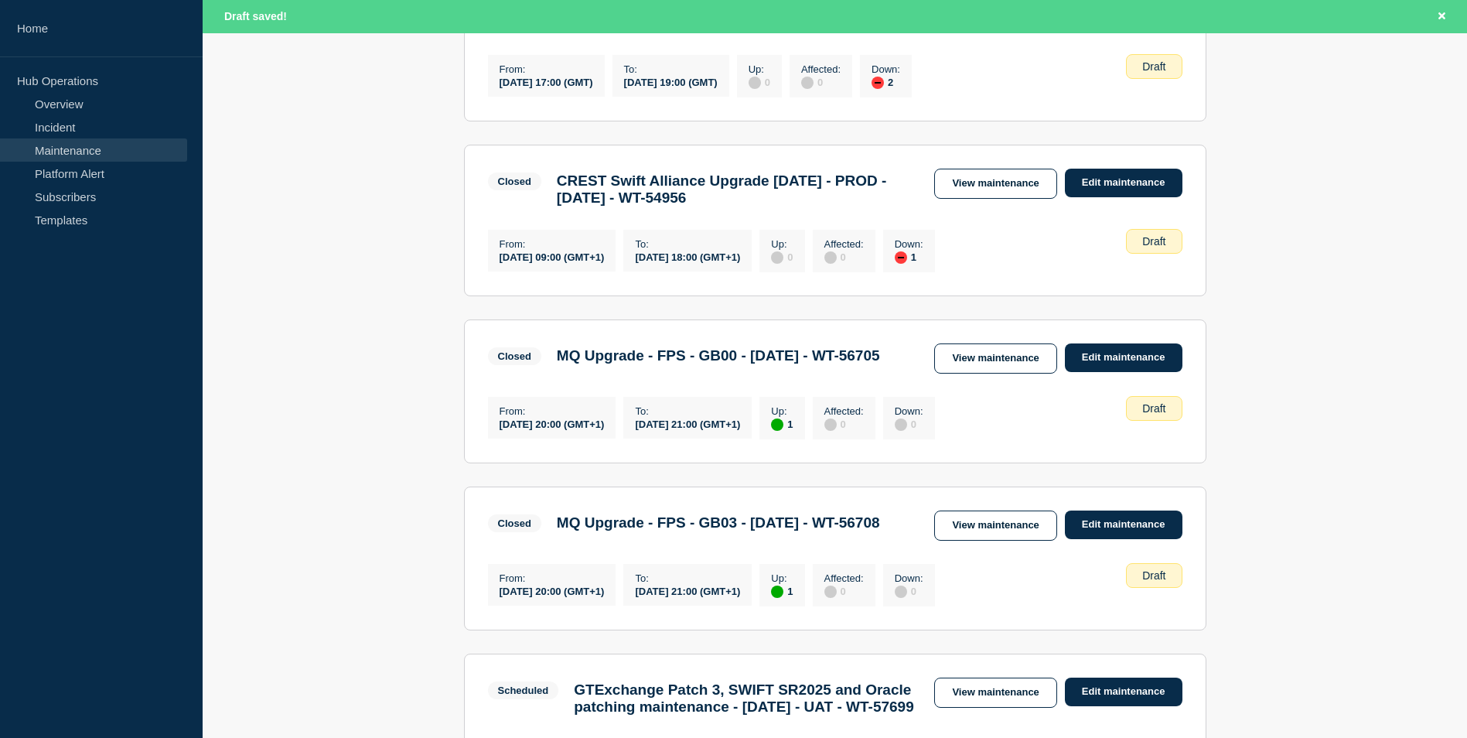
scroll to position [1160, 0]
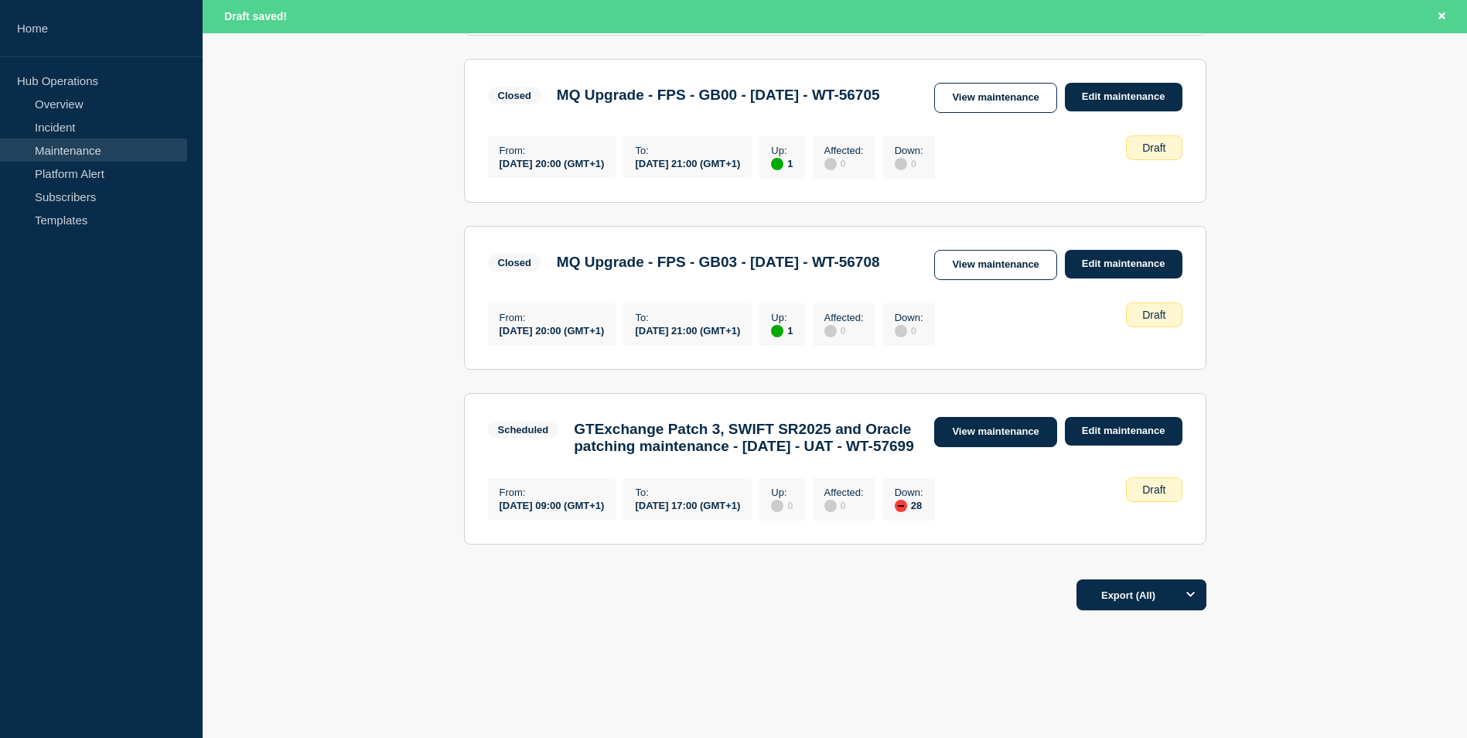
click at [1023, 447] on link "View maintenance" at bounding box center [995, 432] width 122 height 30
